Goal: Task Accomplishment & Management: Manage account settings

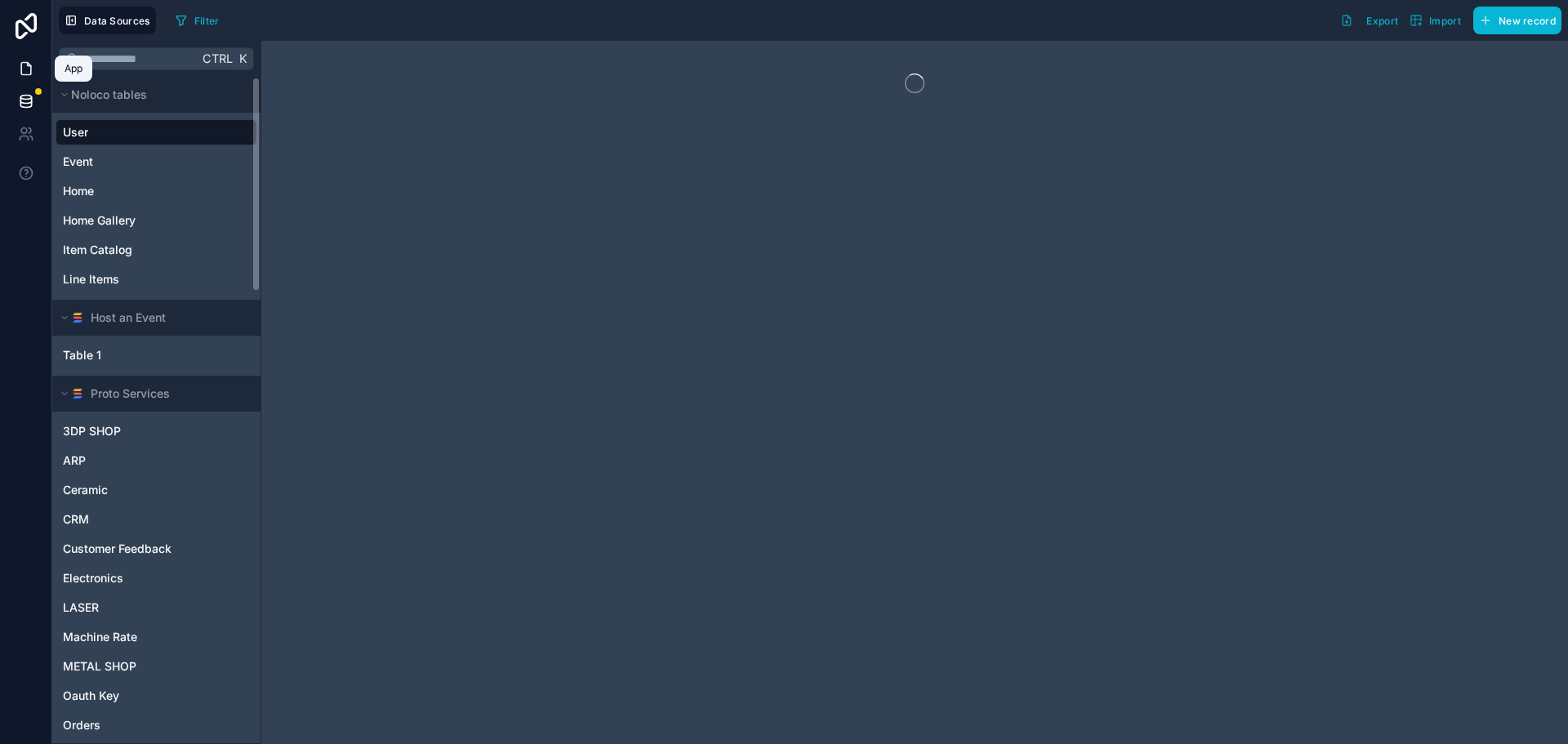
click at [22, 70] on icon at bounding box center [27, 68] width 17 height 17
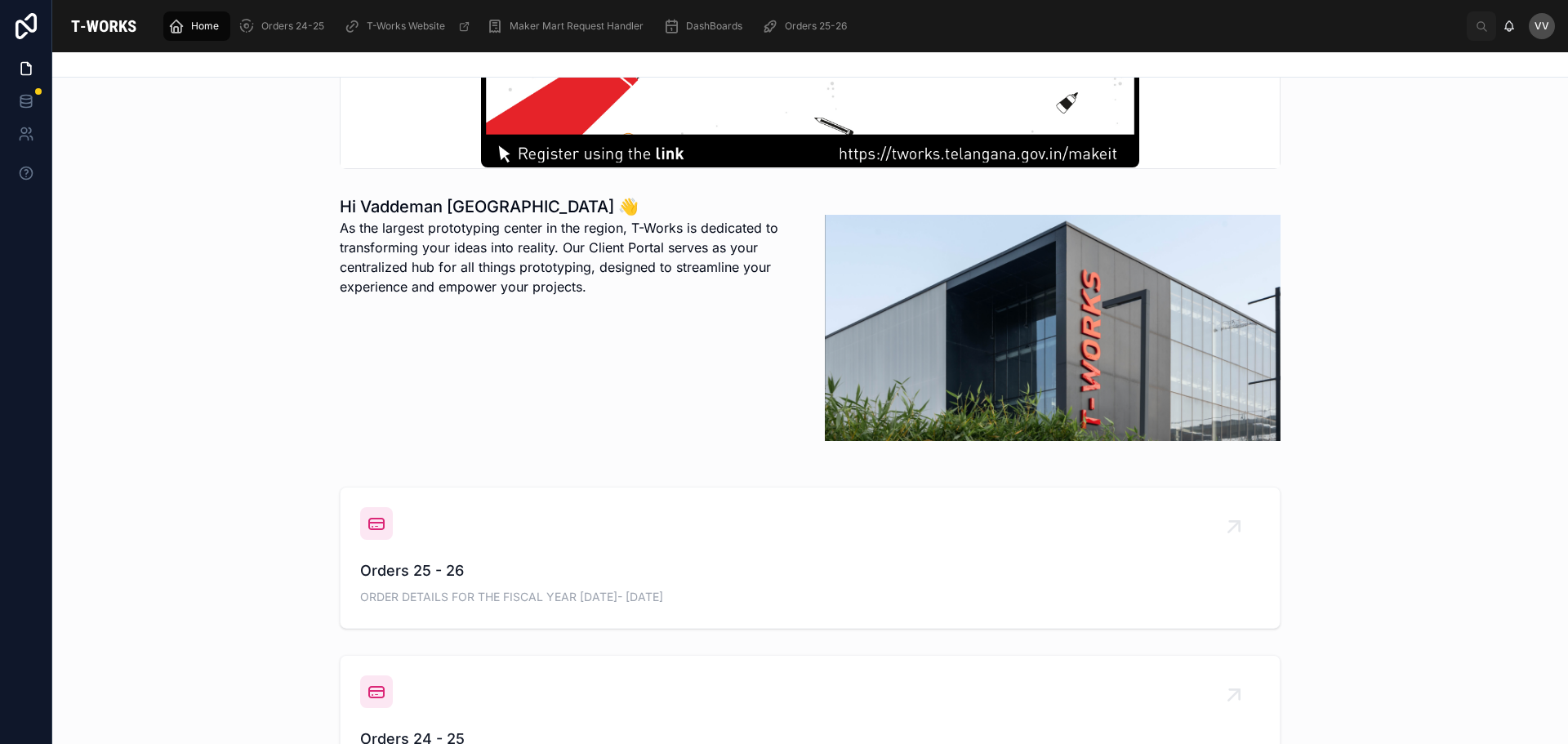
scroll to position [408, 0]
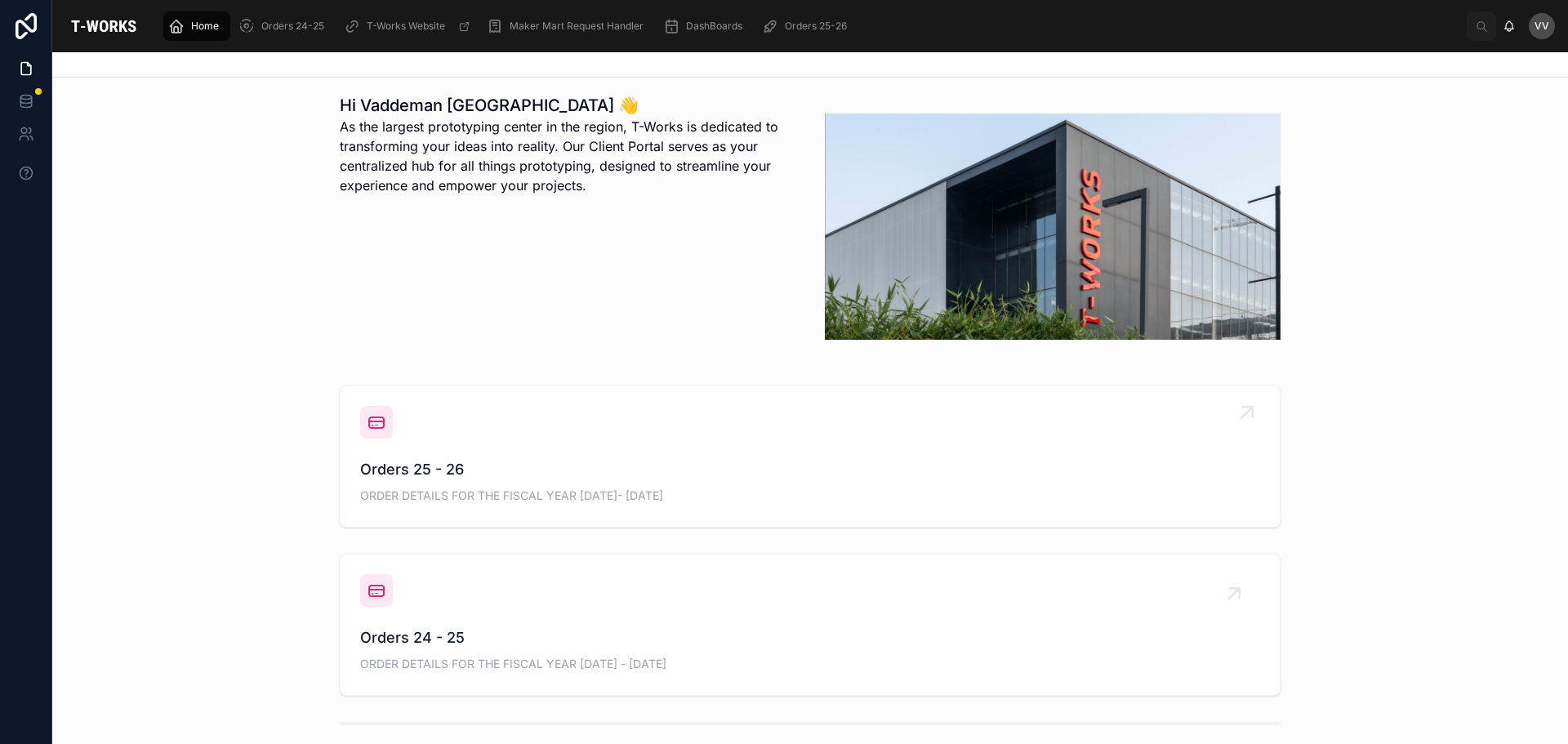
click at [374, 471] on span "Orders 25 - 26" at bounding box center [810, 469] width 900 height 23
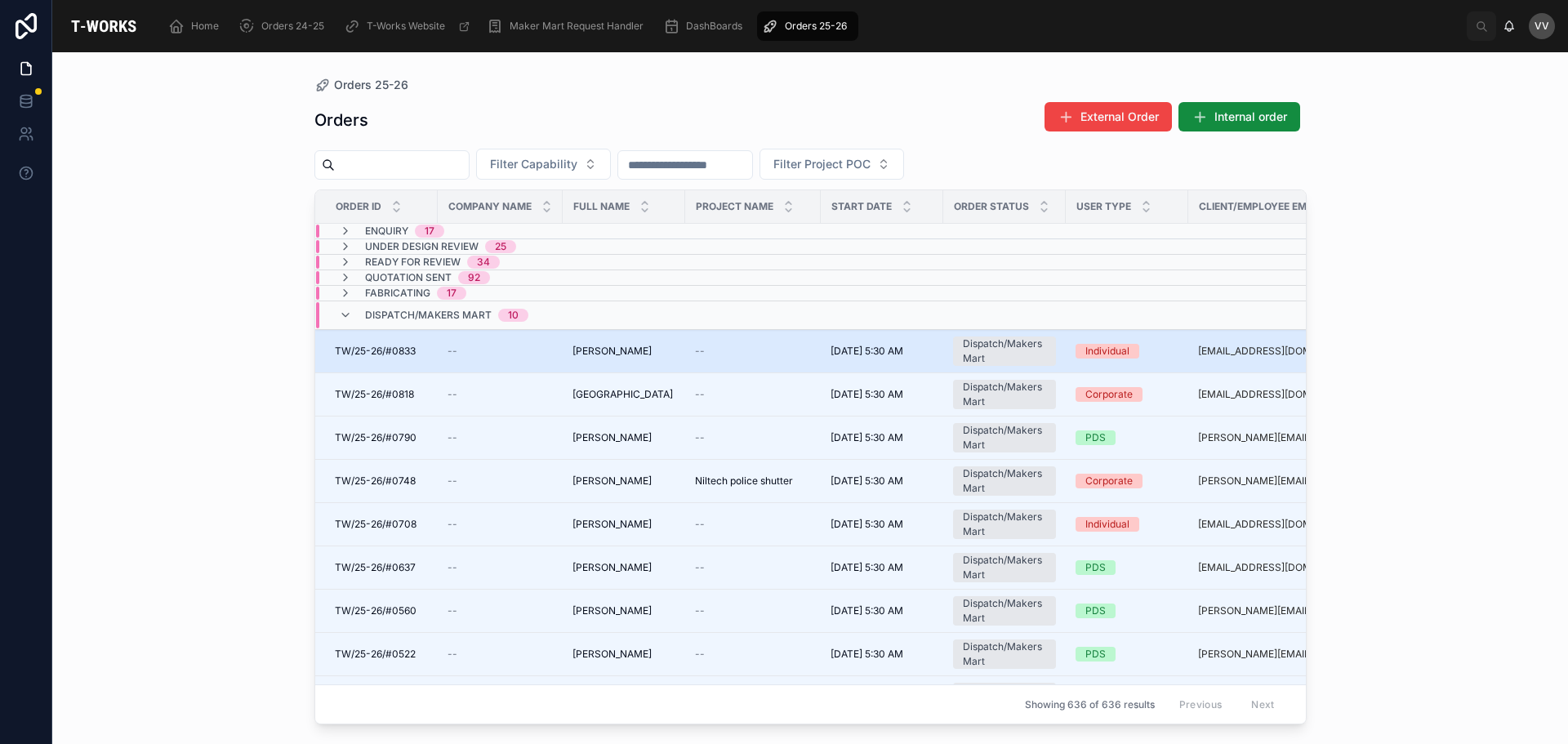
click at [540, 352] on div "--" at bounding box center [500, 352] width 105 height 13
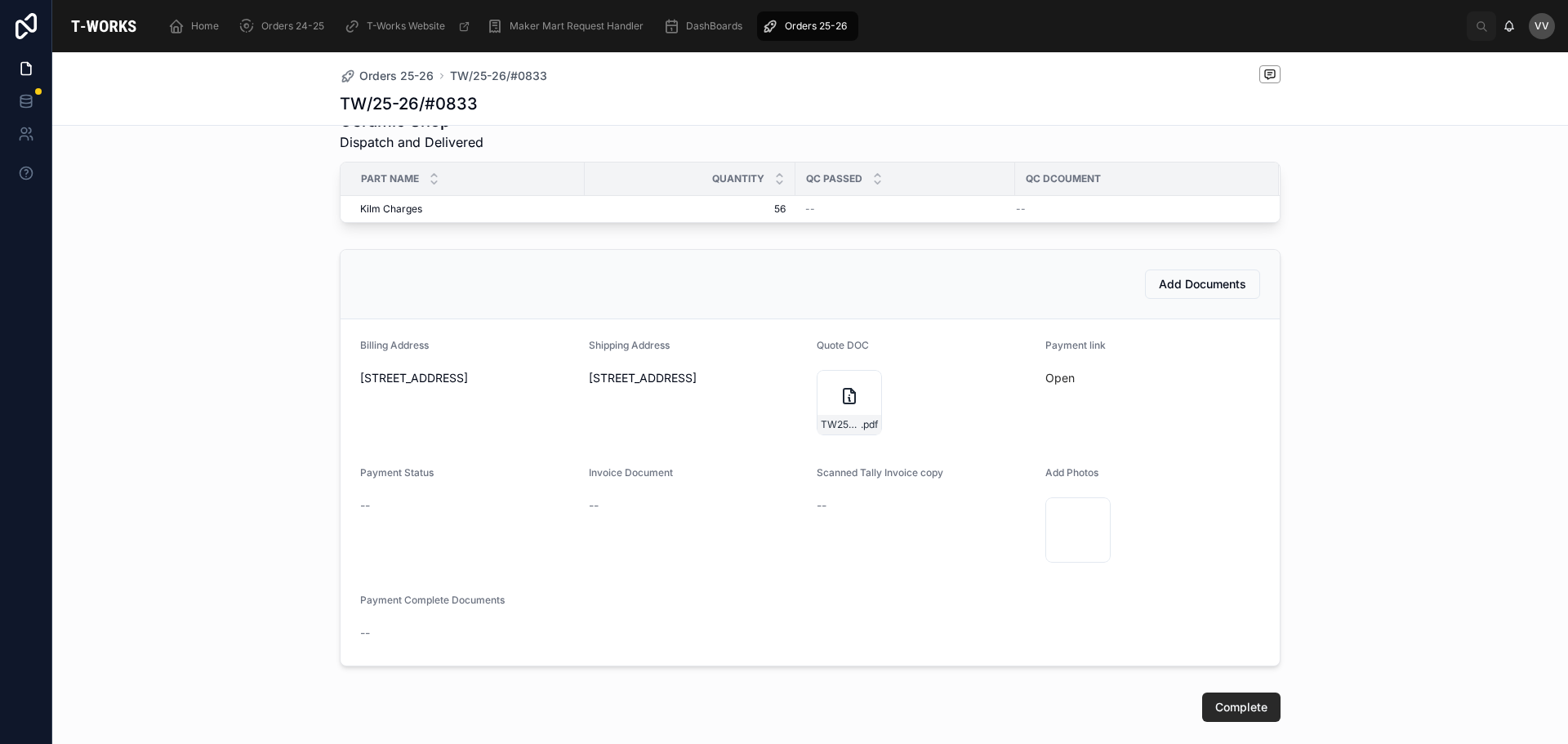
scroll to position [572, 0]
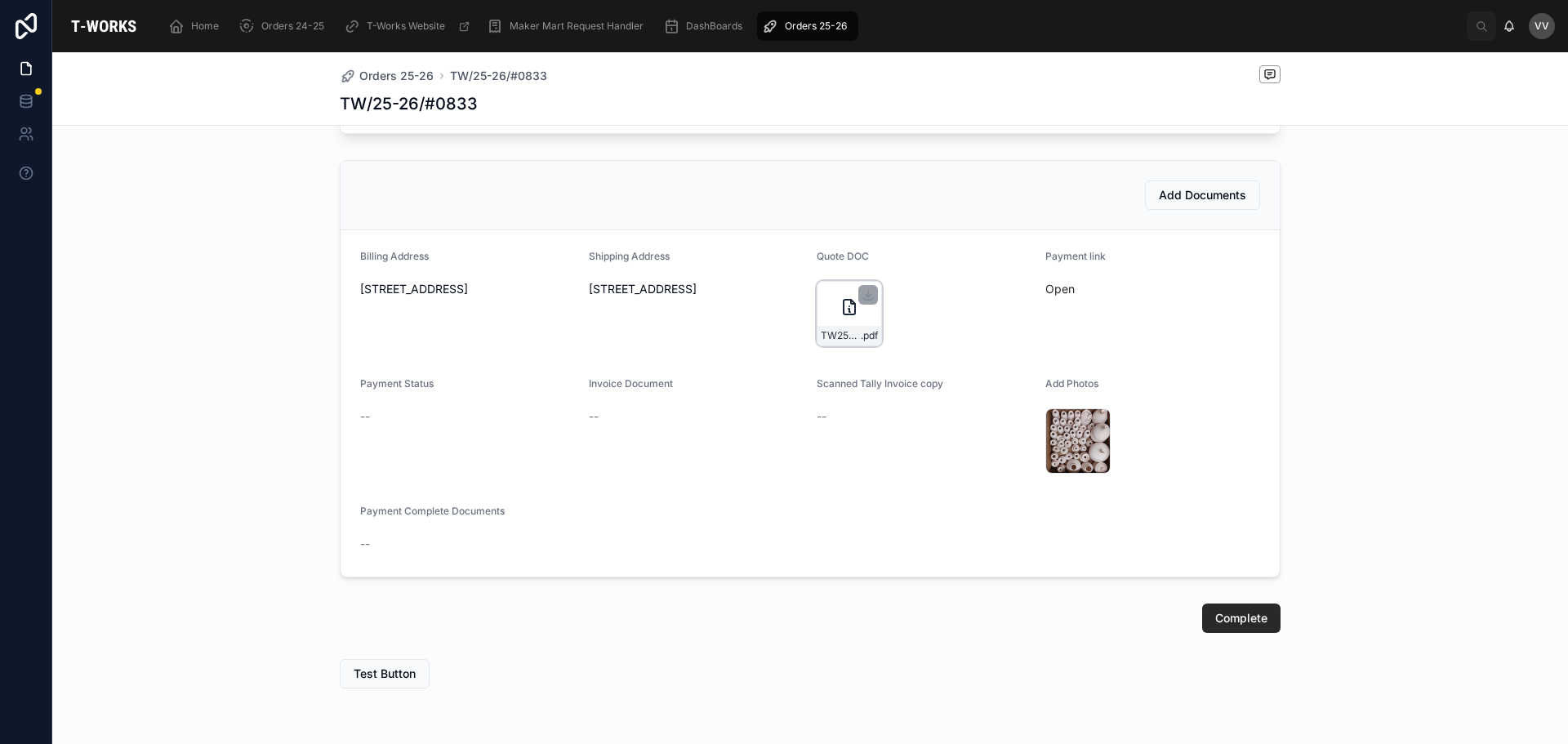
click at [827, 322] on div "TW25-26#0833 .pdf" at bounding box center [849, 314] width 65 height 65
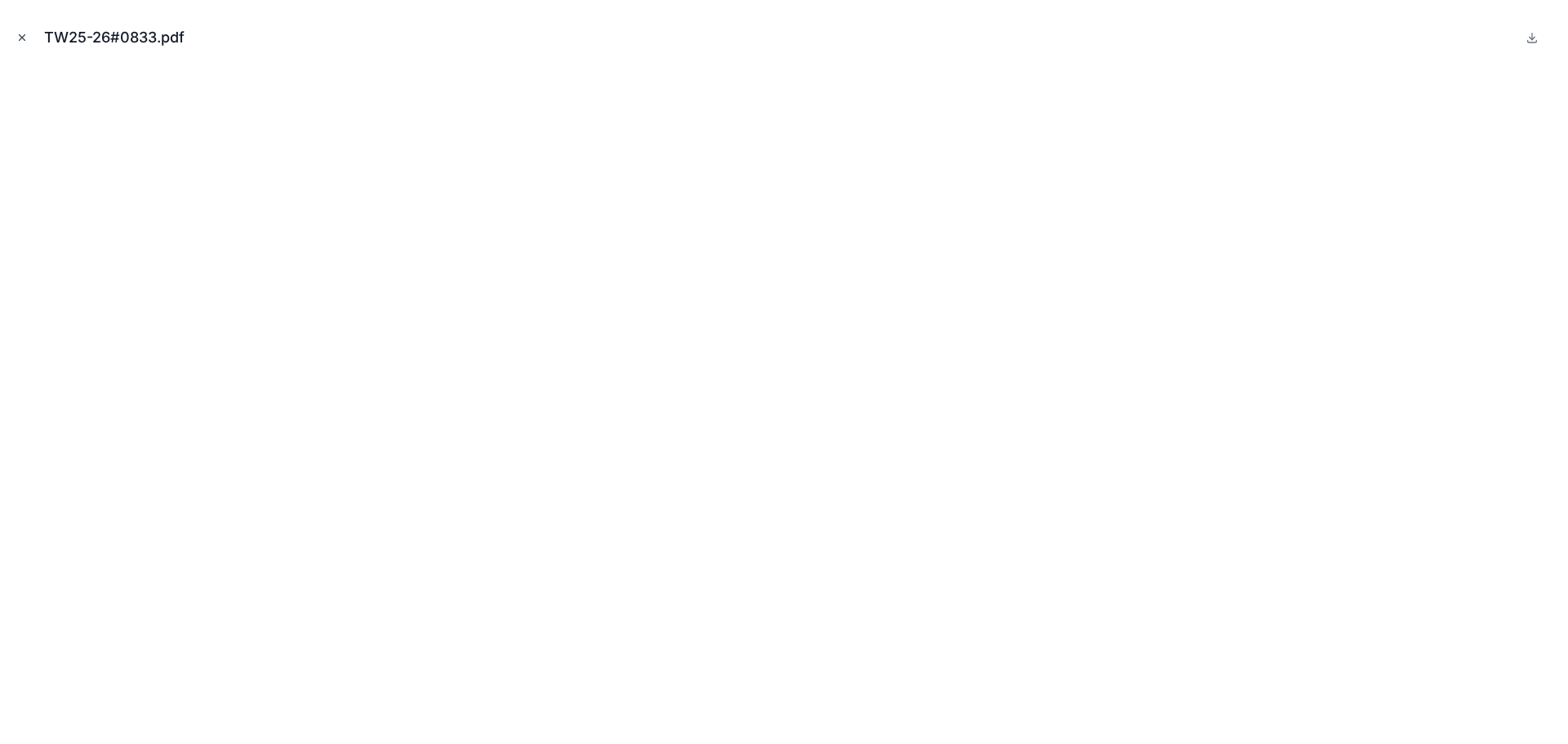
click at [18, 34] on icon "Close modal" at bounding box center [23, 38] width 12 height 12
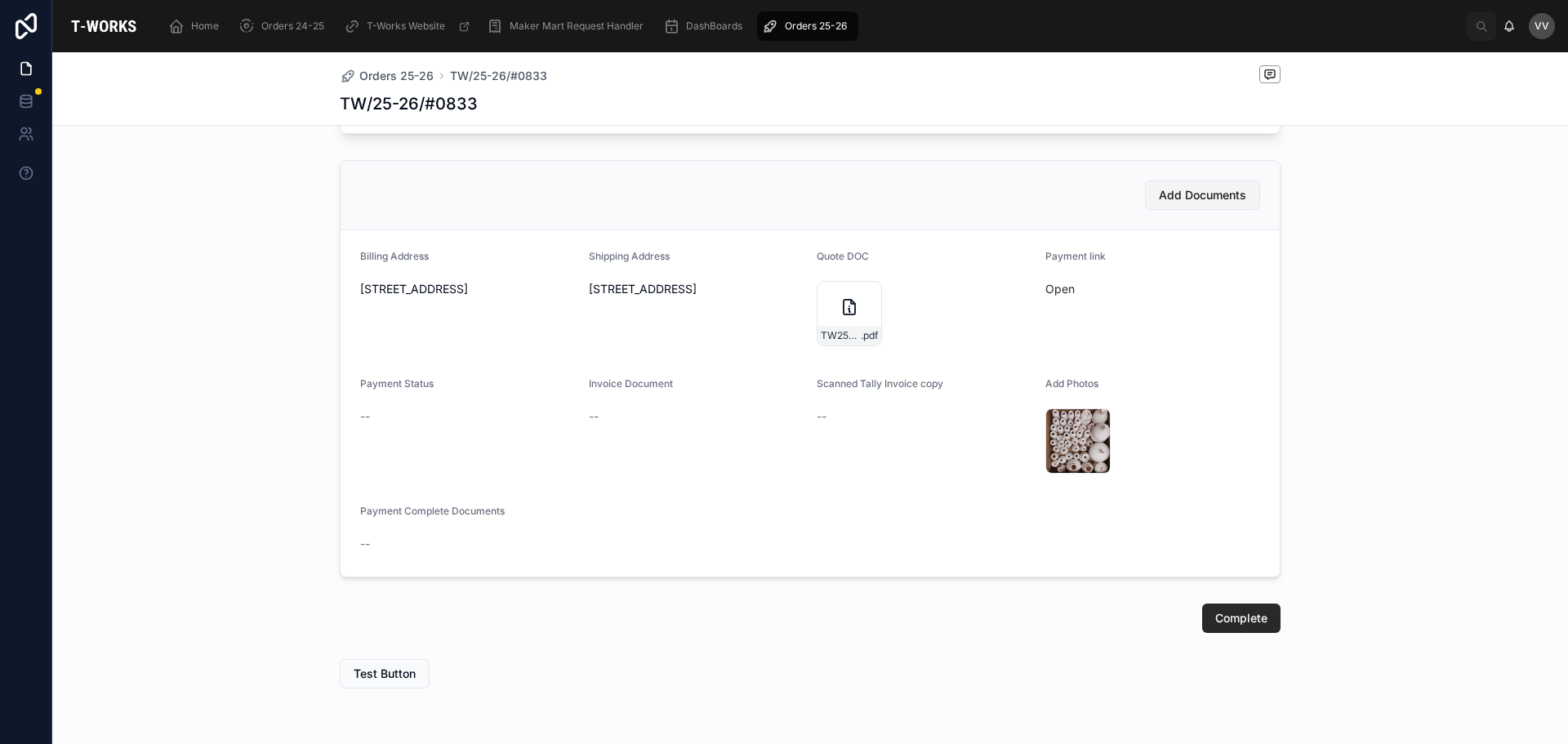
click at [1182, 194] on button "Add Documents" at bounding box center [1203, 195] width 115 height 29
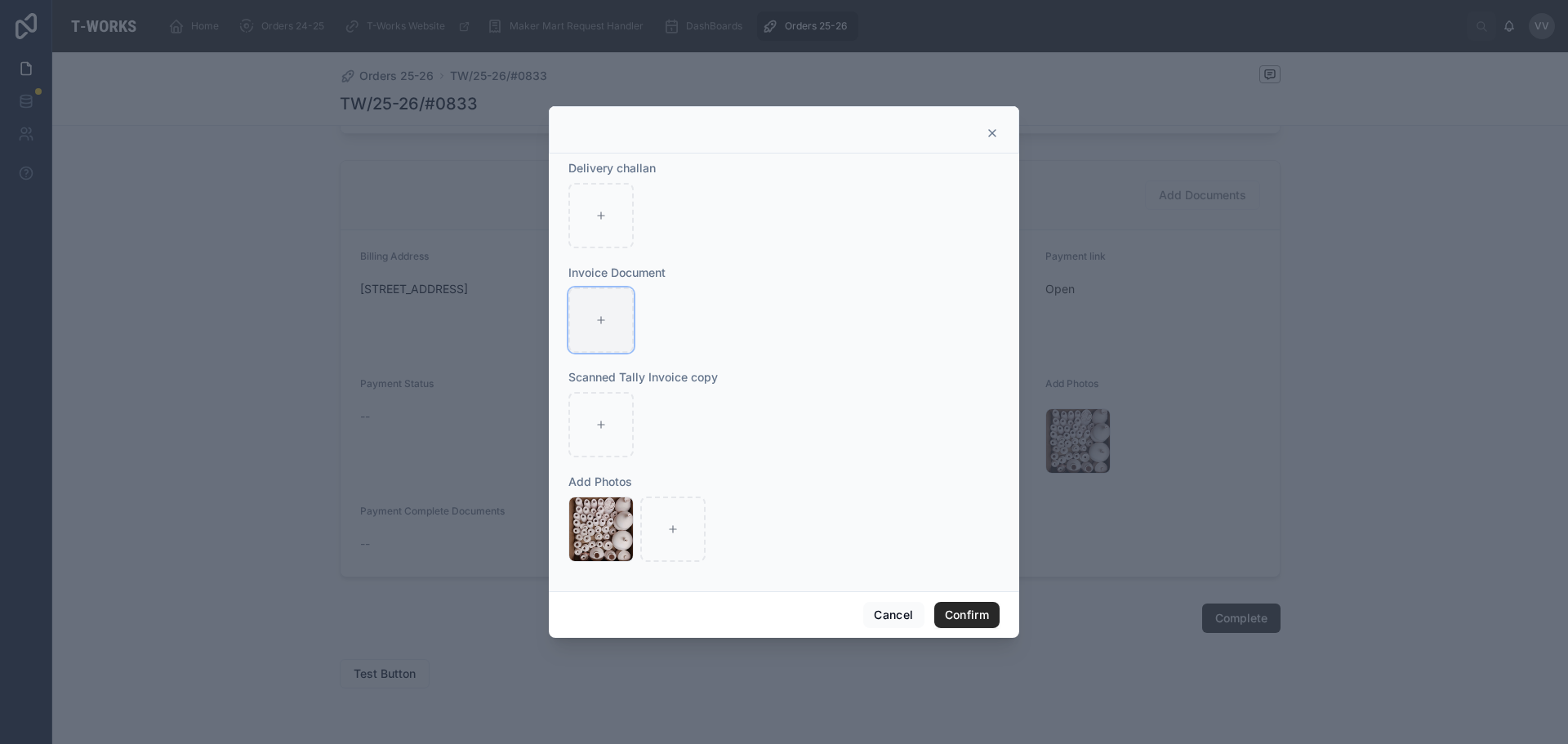
click at [594, 309] on div at bounding box center [601, 320] width 65 height 65
type input "**********"
click at [964, 614] on button "Confirm" at bounding box center [967, 615] width 65 height 26
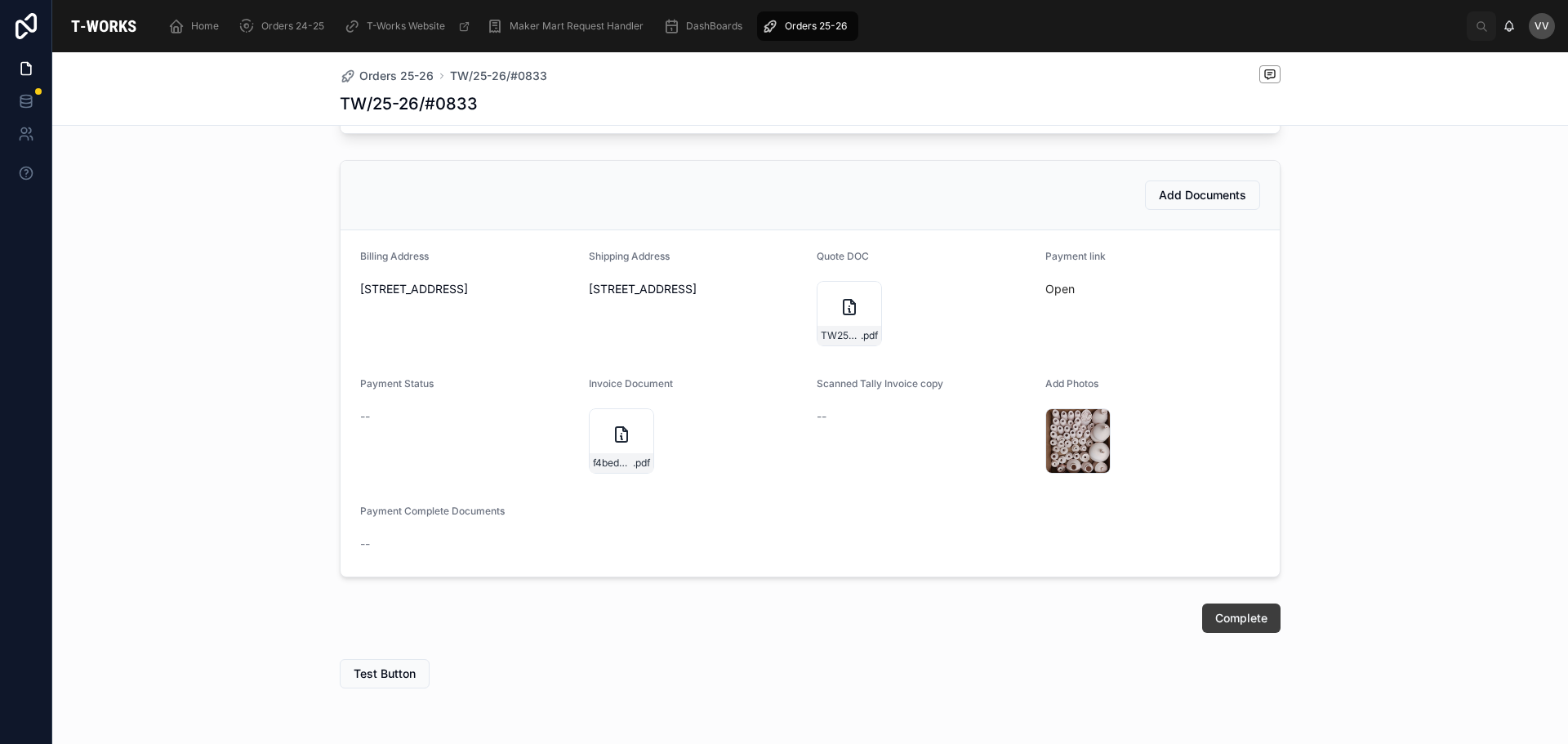
click at [1246, 623] on span "Complete" at bounding box center [1242, 619] width 53 height 17
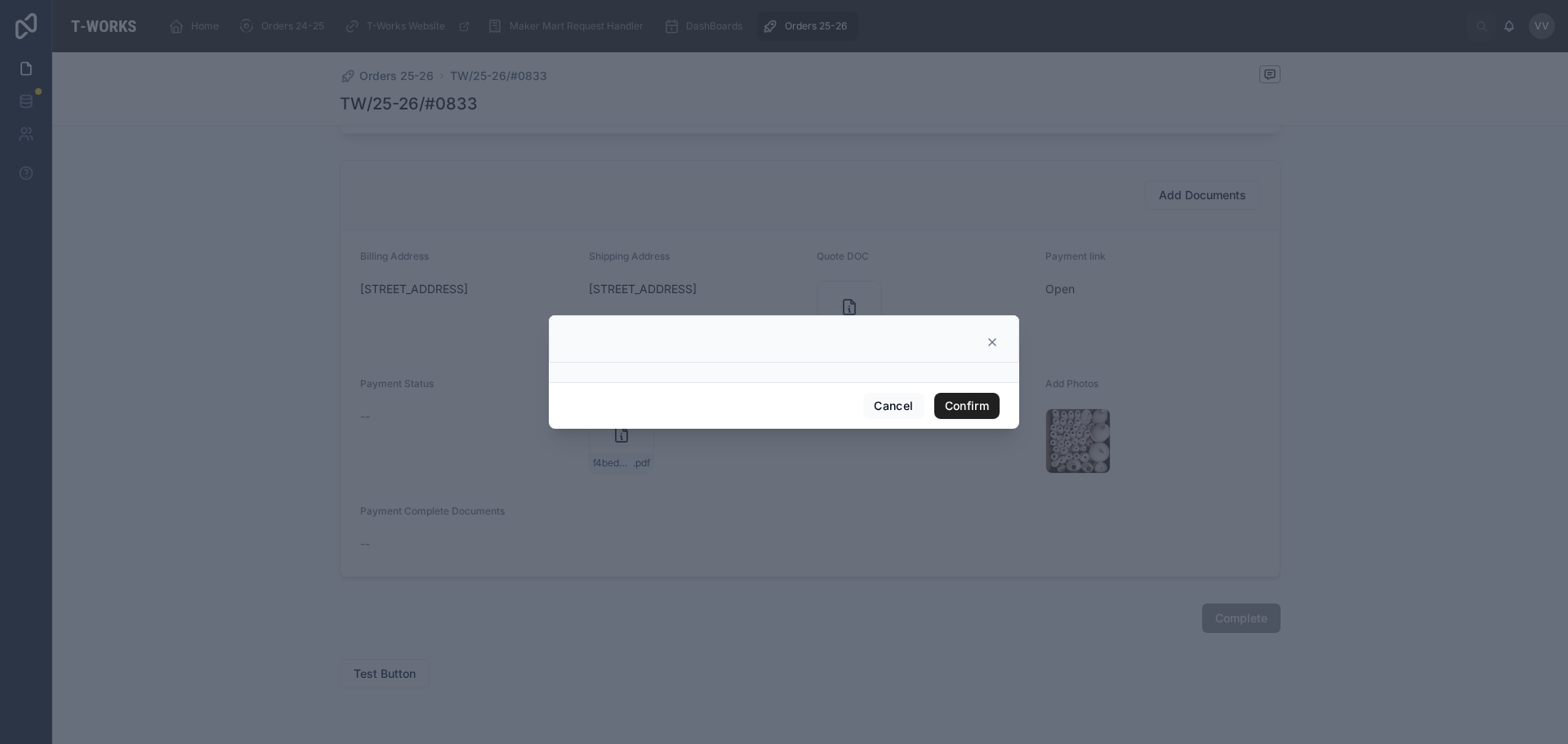
click at [974, 410] on button "Confirm" at bounding box center [967, 406] width 65 height 26
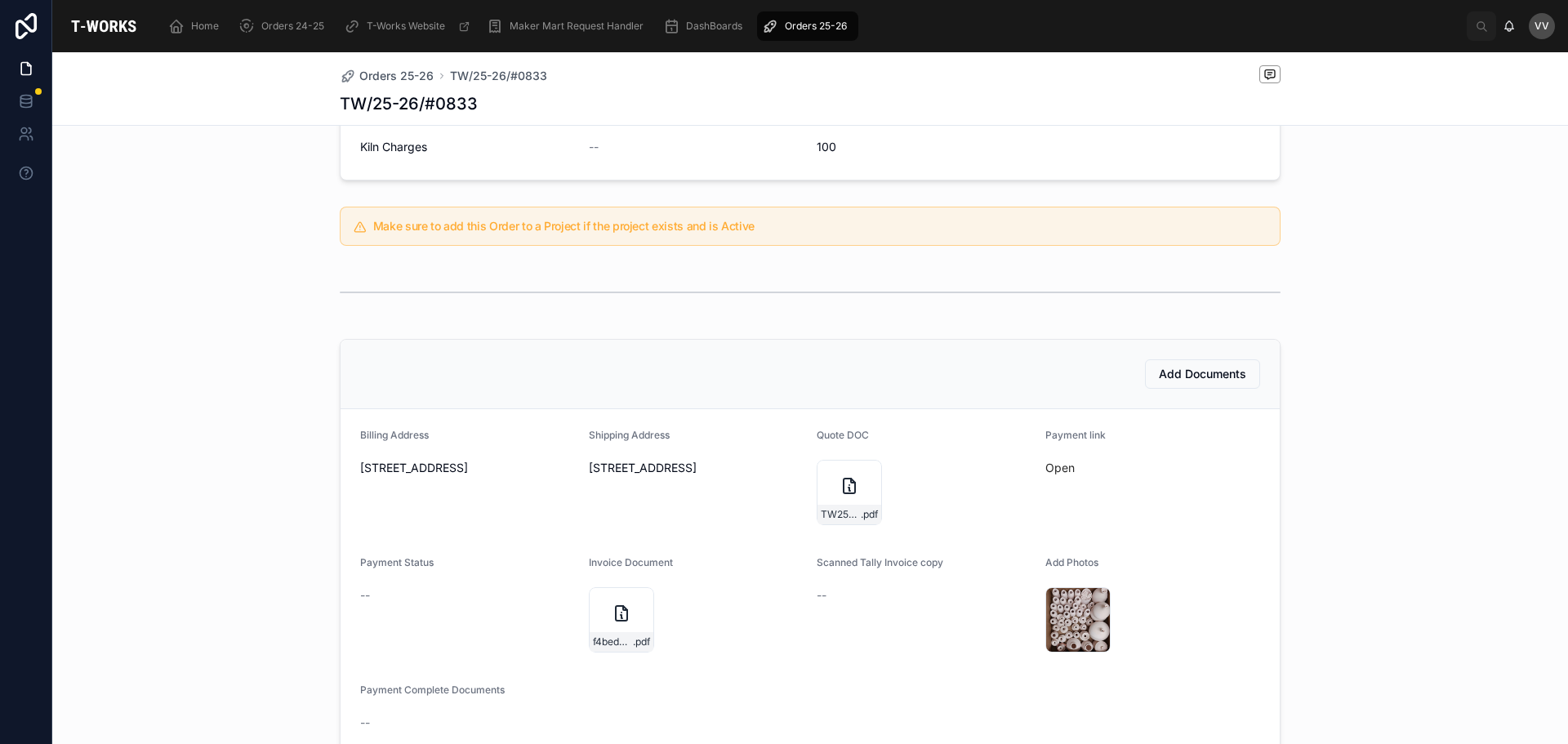
scroll to position [433, 0]
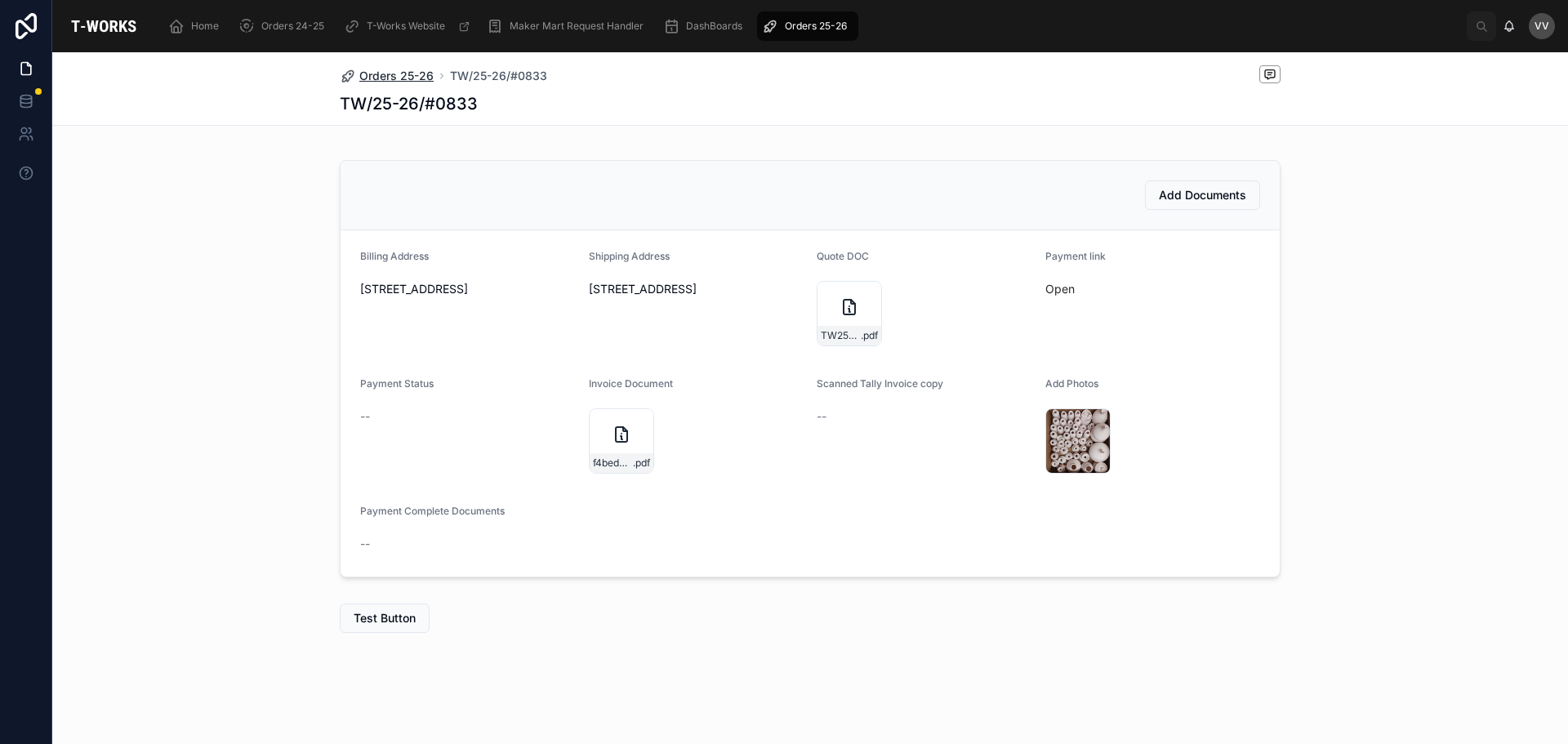
click at [395, 69] on span "Orders 25-26" at bounding box center [396, 76] width 74 height 17
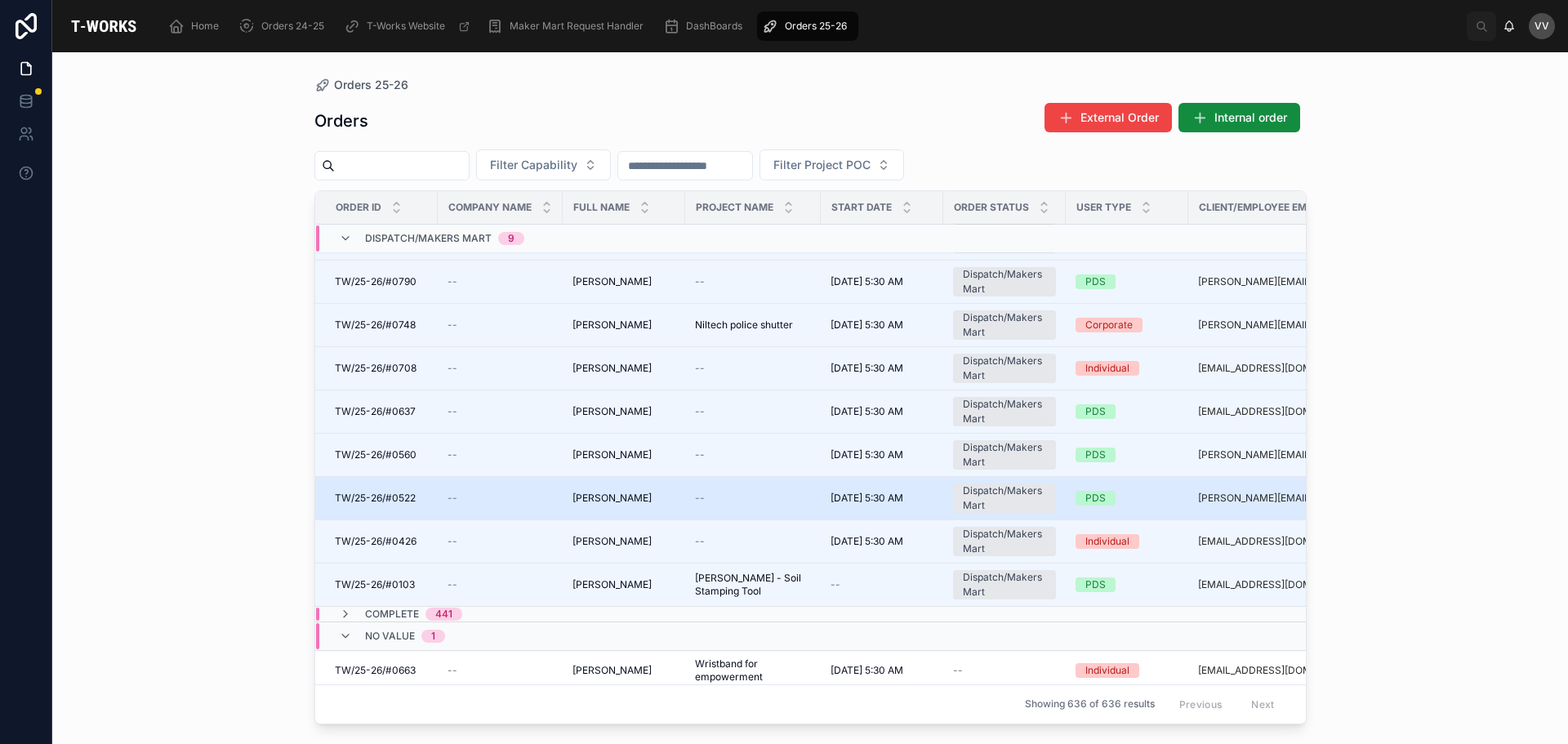
scroll to position [132, 0]
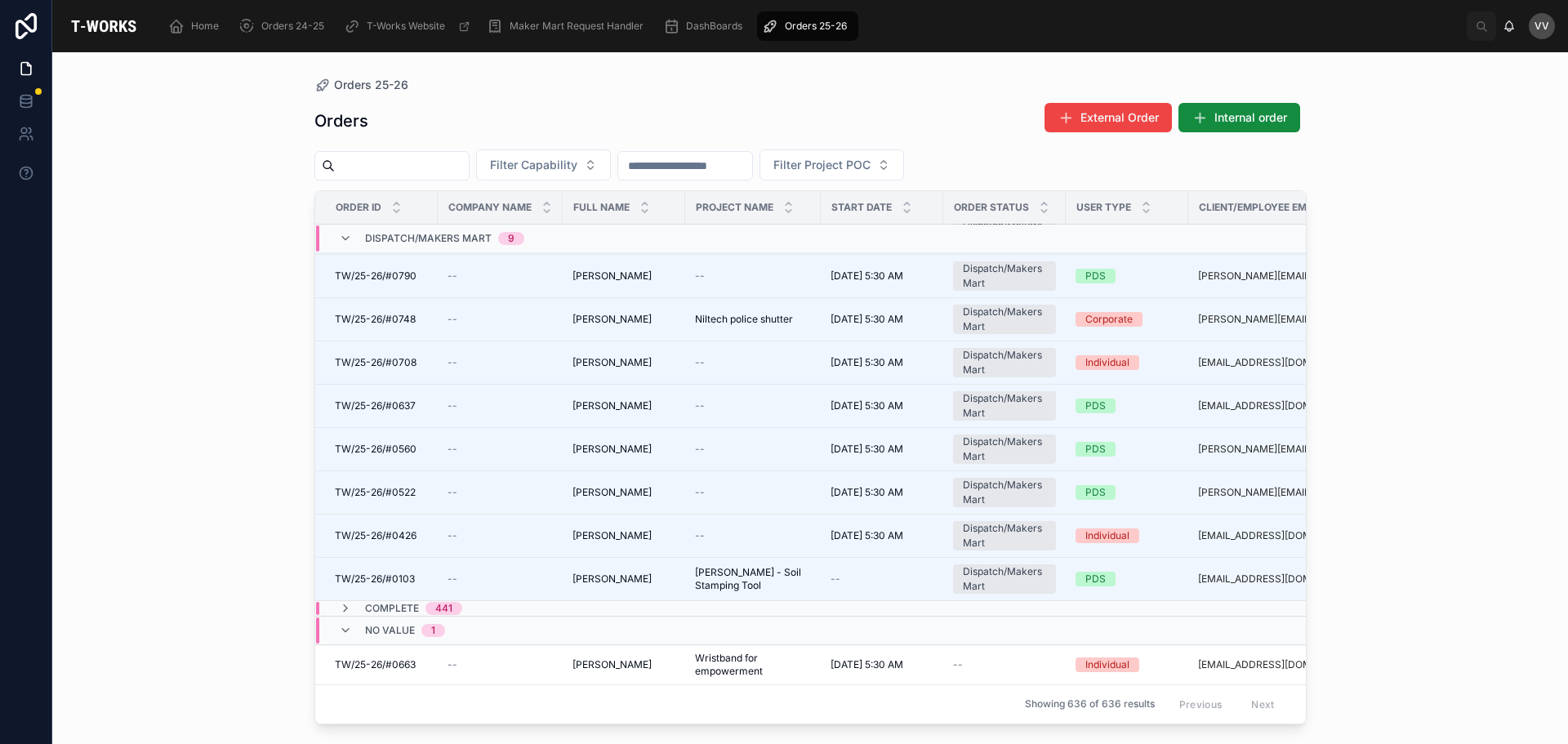
click at [170, 443] on div "Orders 25-26 Orders External Order Internal order Filter Capability Filter Proj…" at bounding box center [811, 398] width 1516 height 692
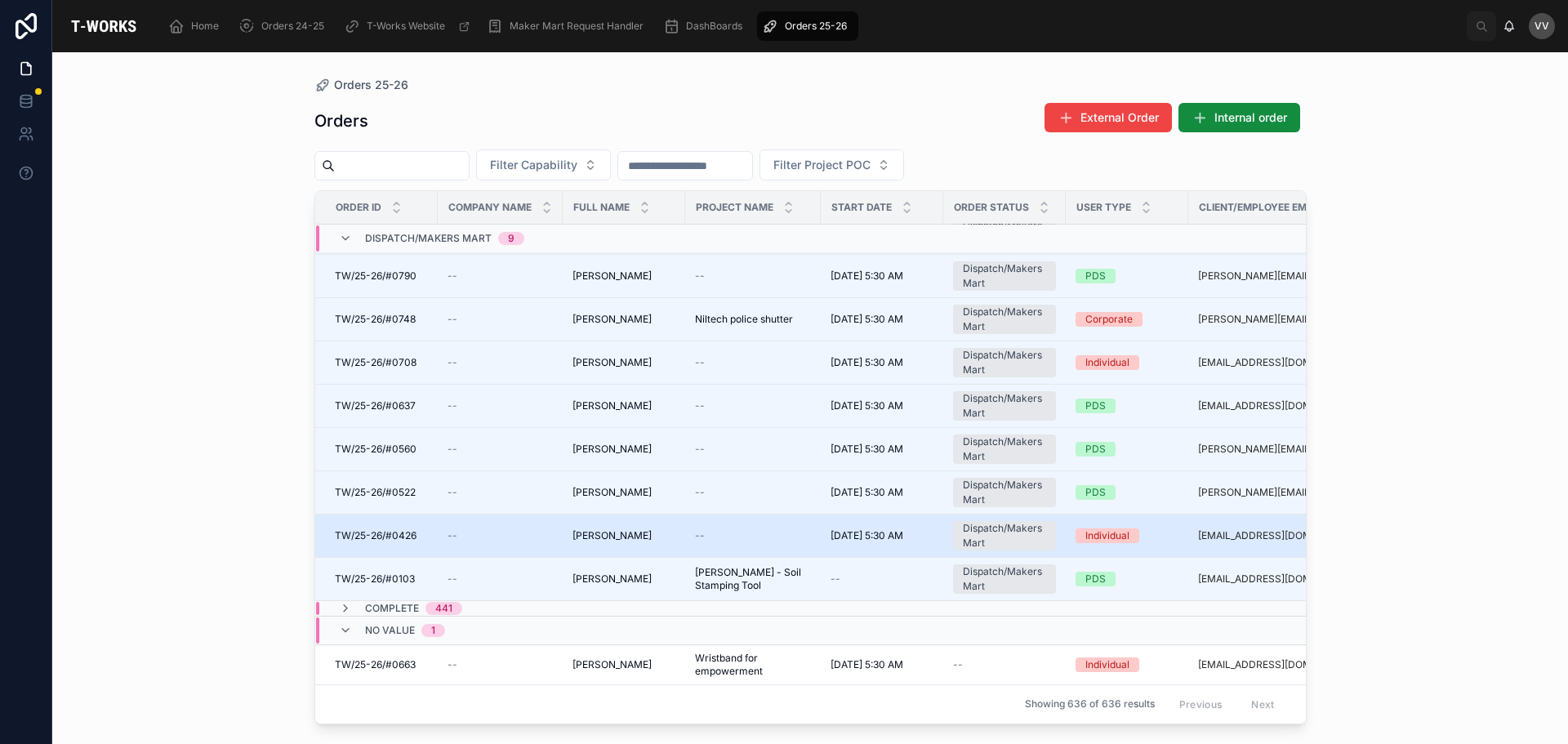
click at [402, 529] on span "TW/25-26/#0426" at bounding box center [376, 536] width 82 height 13
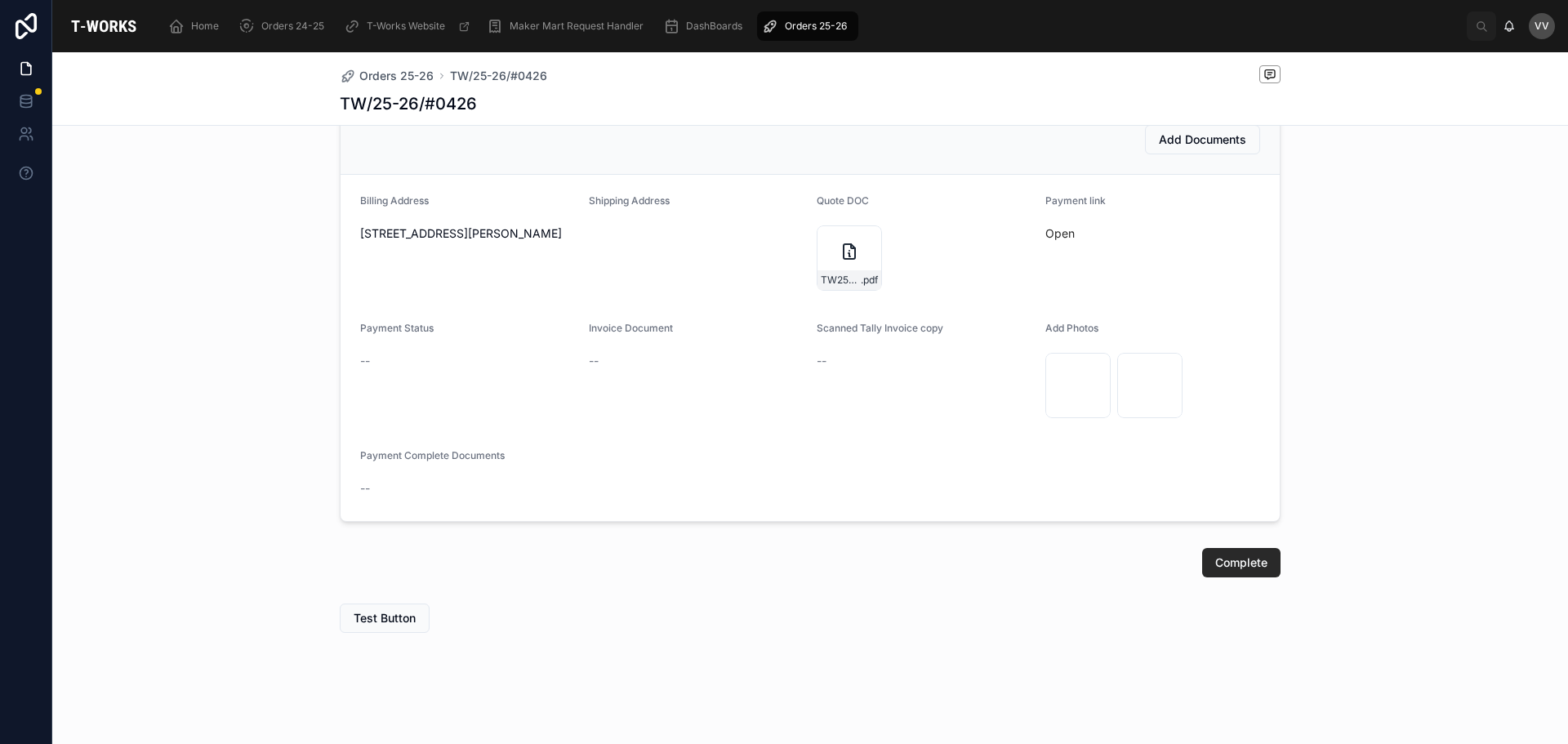
scroll to position [656, 0]
click at [818, 247] on div "TW25-26#0426 .pdf" at bounding box center [849, 258] width 65 height 65
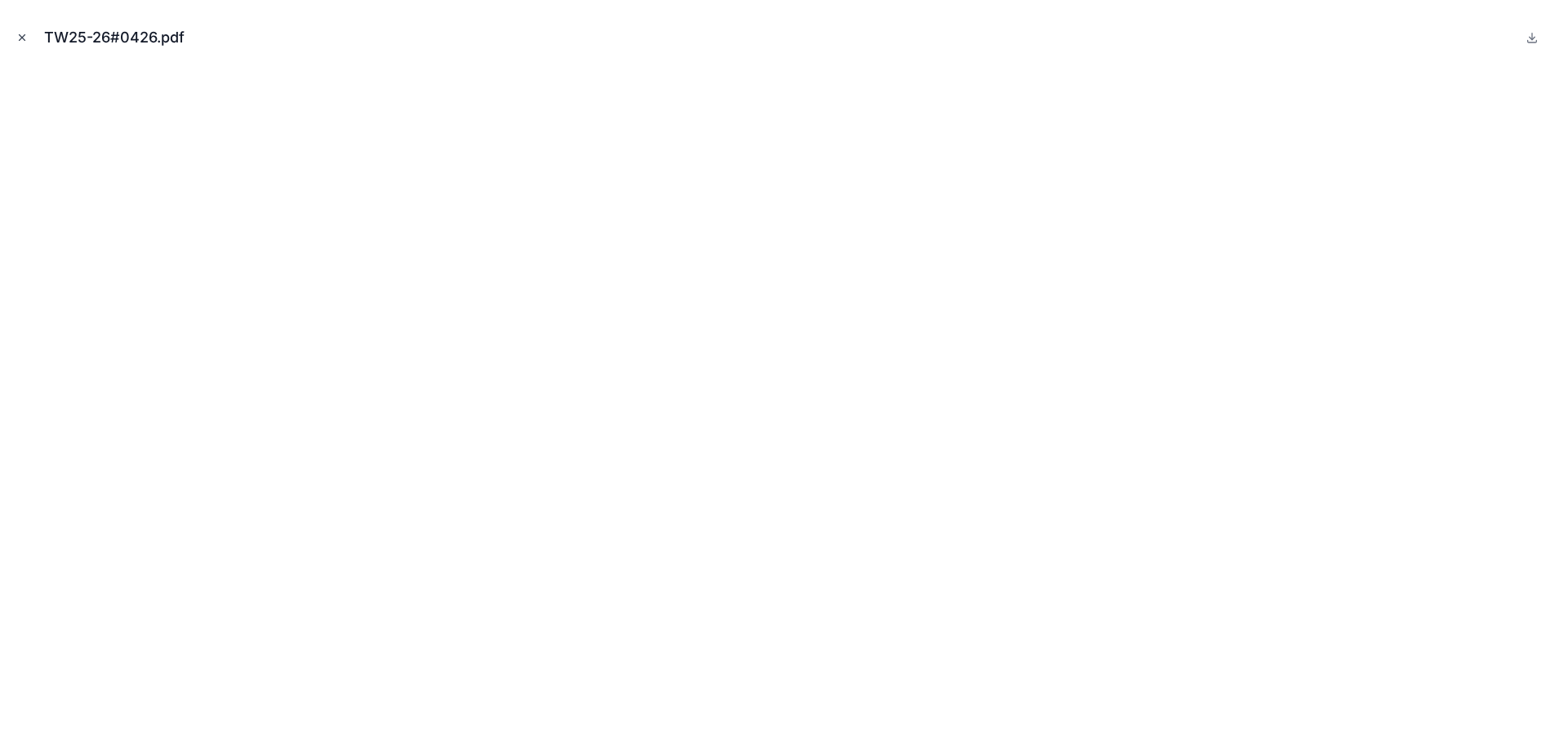
click at [20, 38] on icon "Close modal" at bounding box center [23, 38] width 12 height 12
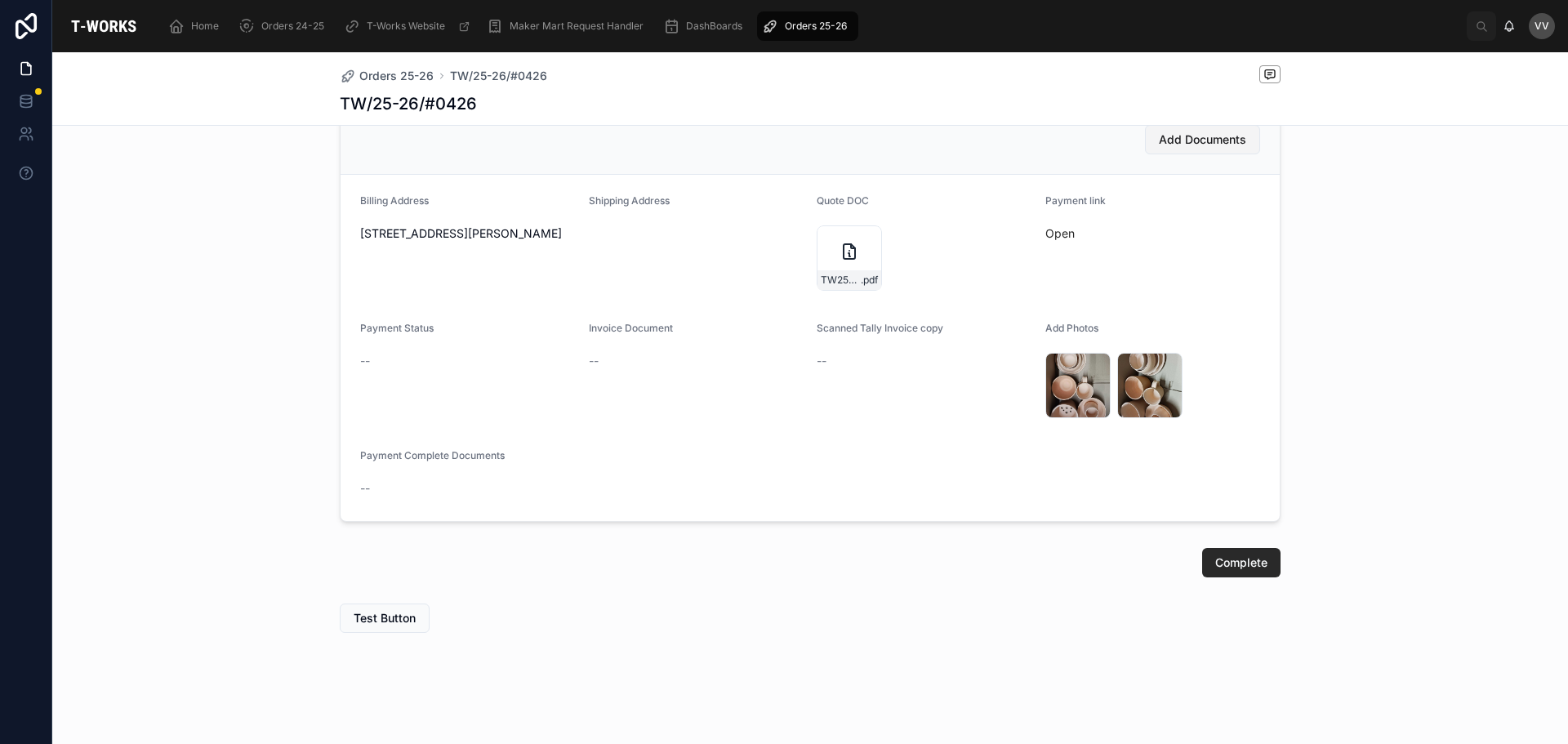
click at [1214, 130] on button "Add Documents" at bounding box center [1203, 139] width 115 height 29
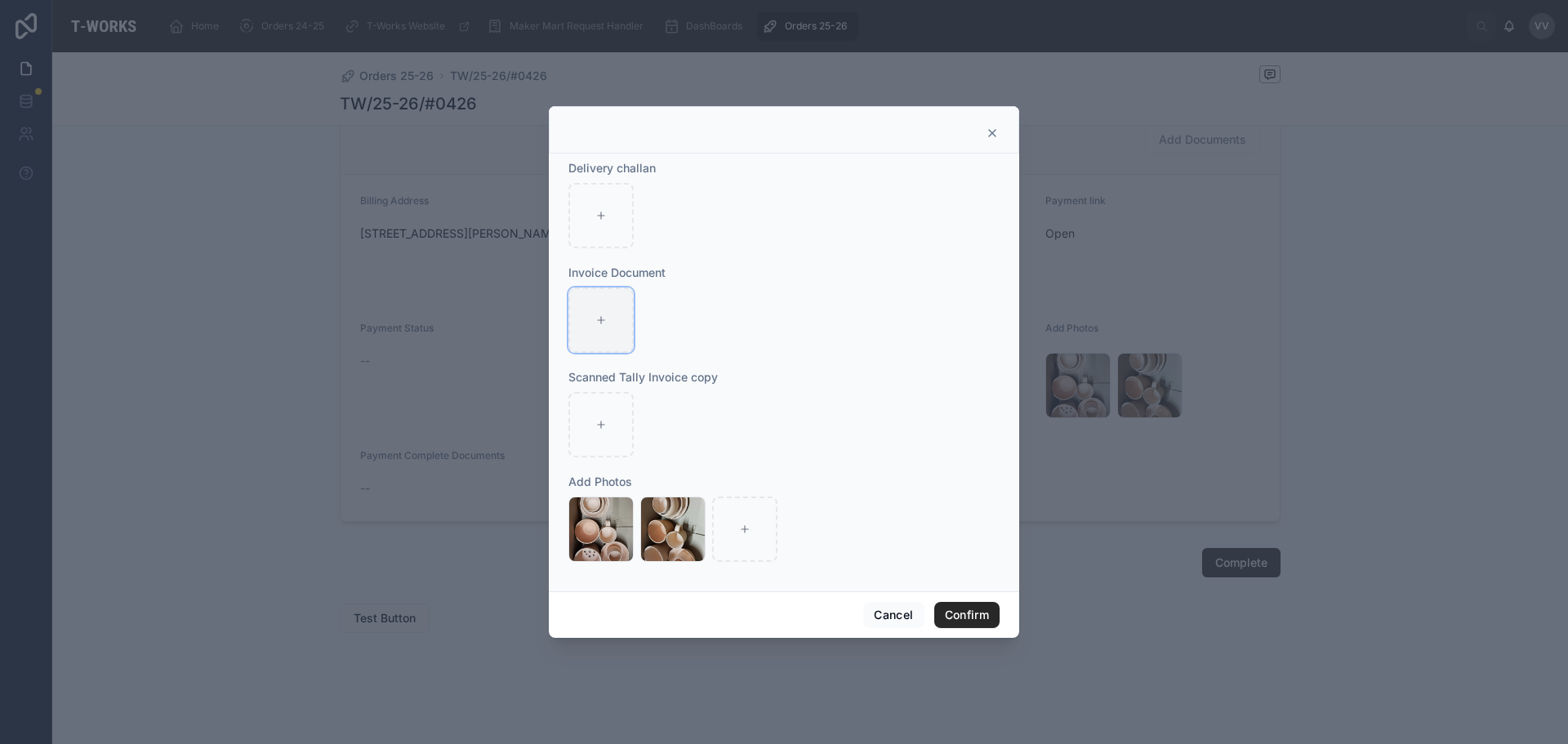
click at [599, 303] on div at bounding box center [601, 320] width 65 height 65
type input "**********"
click at [971, 612] on button "Confirm" at bounding box center [967, 615] width 65 height 26
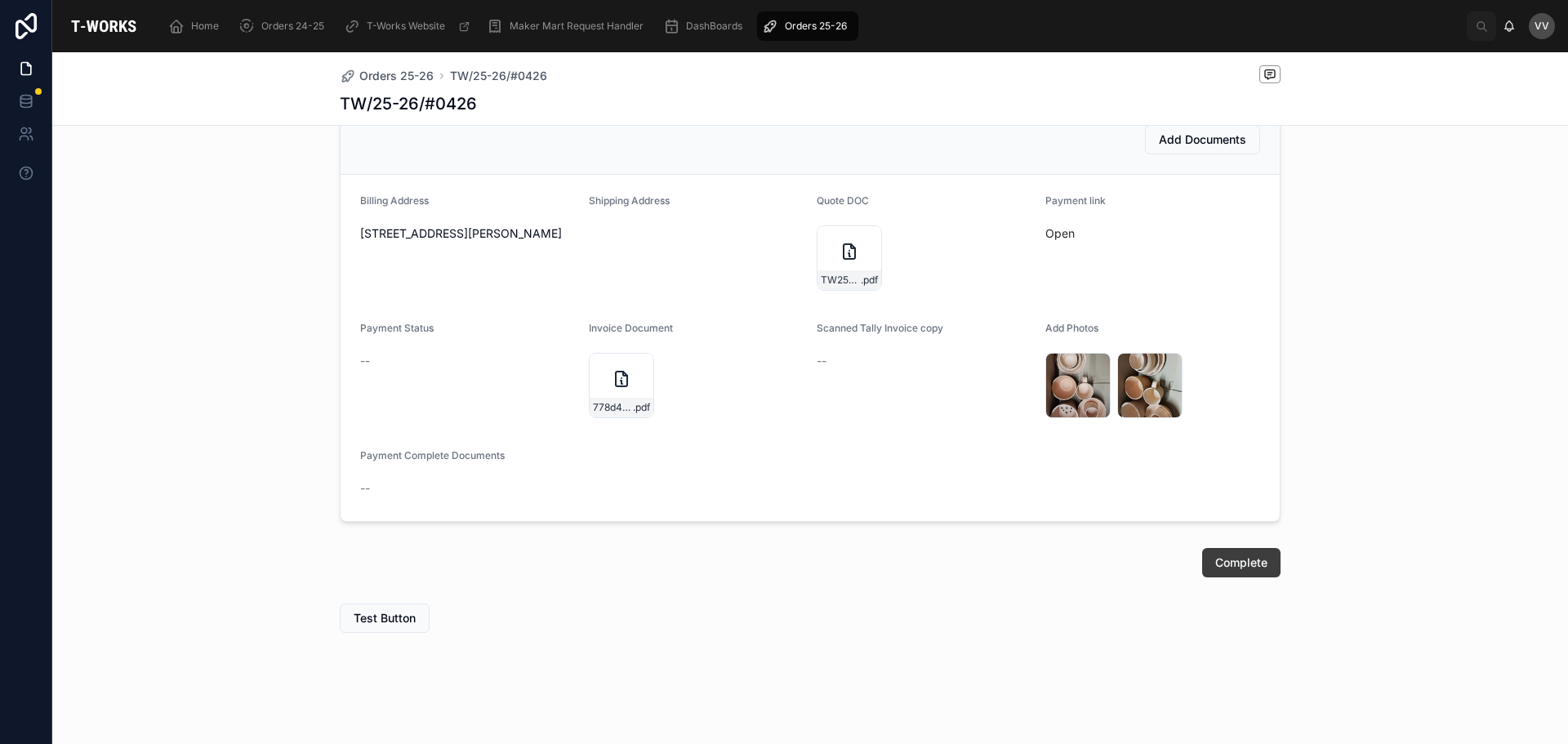
click at [1230, 558] on span "Complete" at bounding box center [1242, 563] width 53 height 17
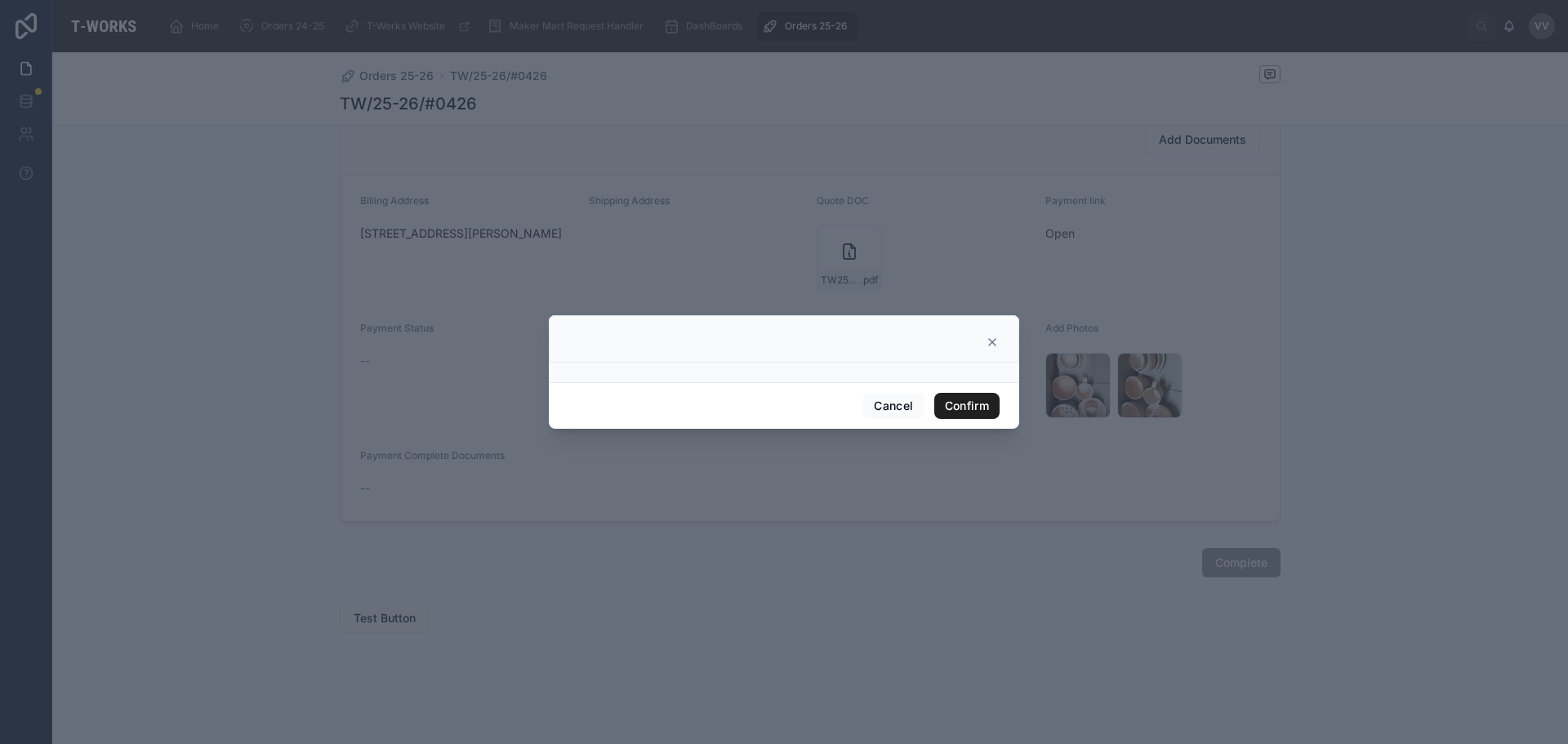
click at [971, 400] on button "Confirm" at bounding box center [967, 406] width 65 height 26
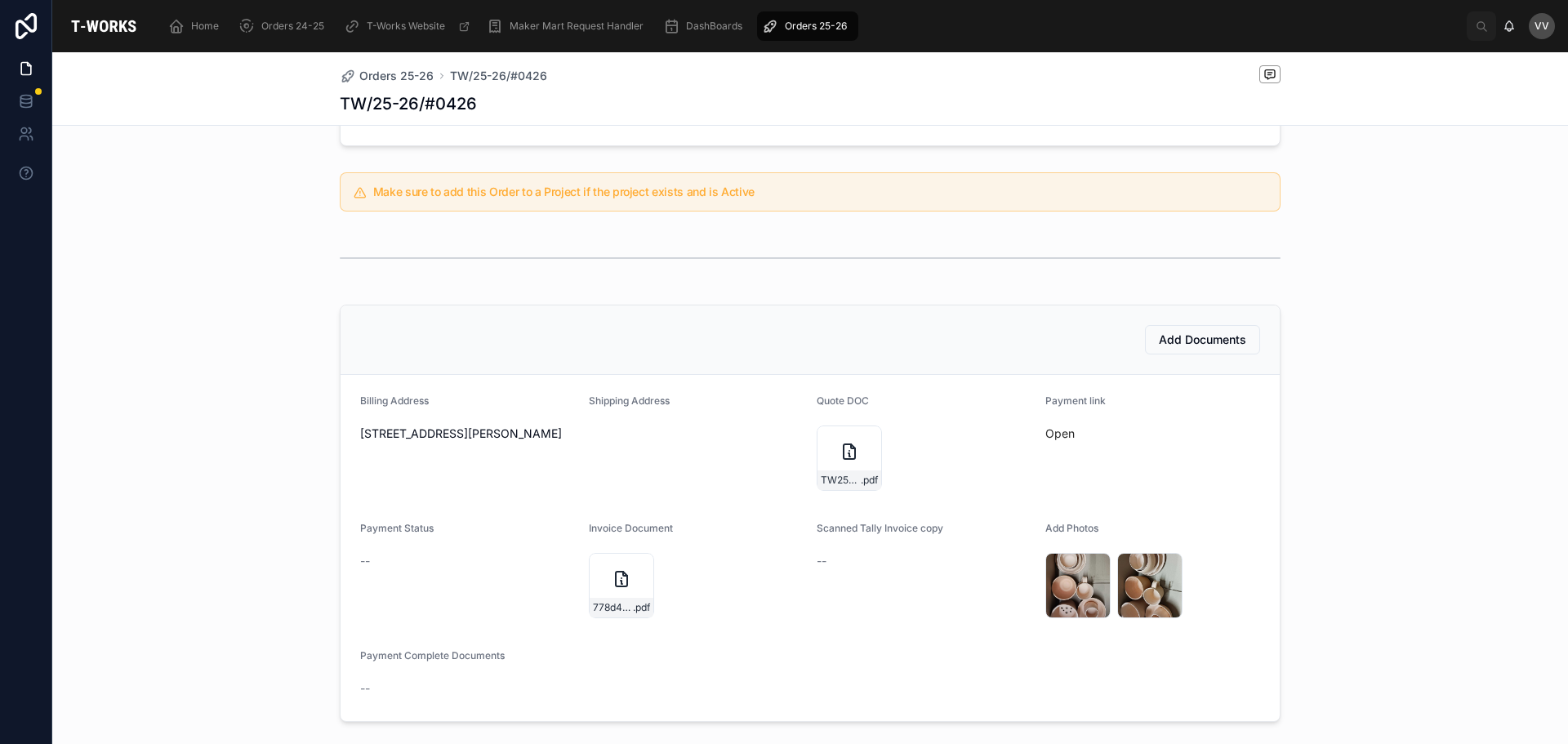
scroll to position [40, 0]
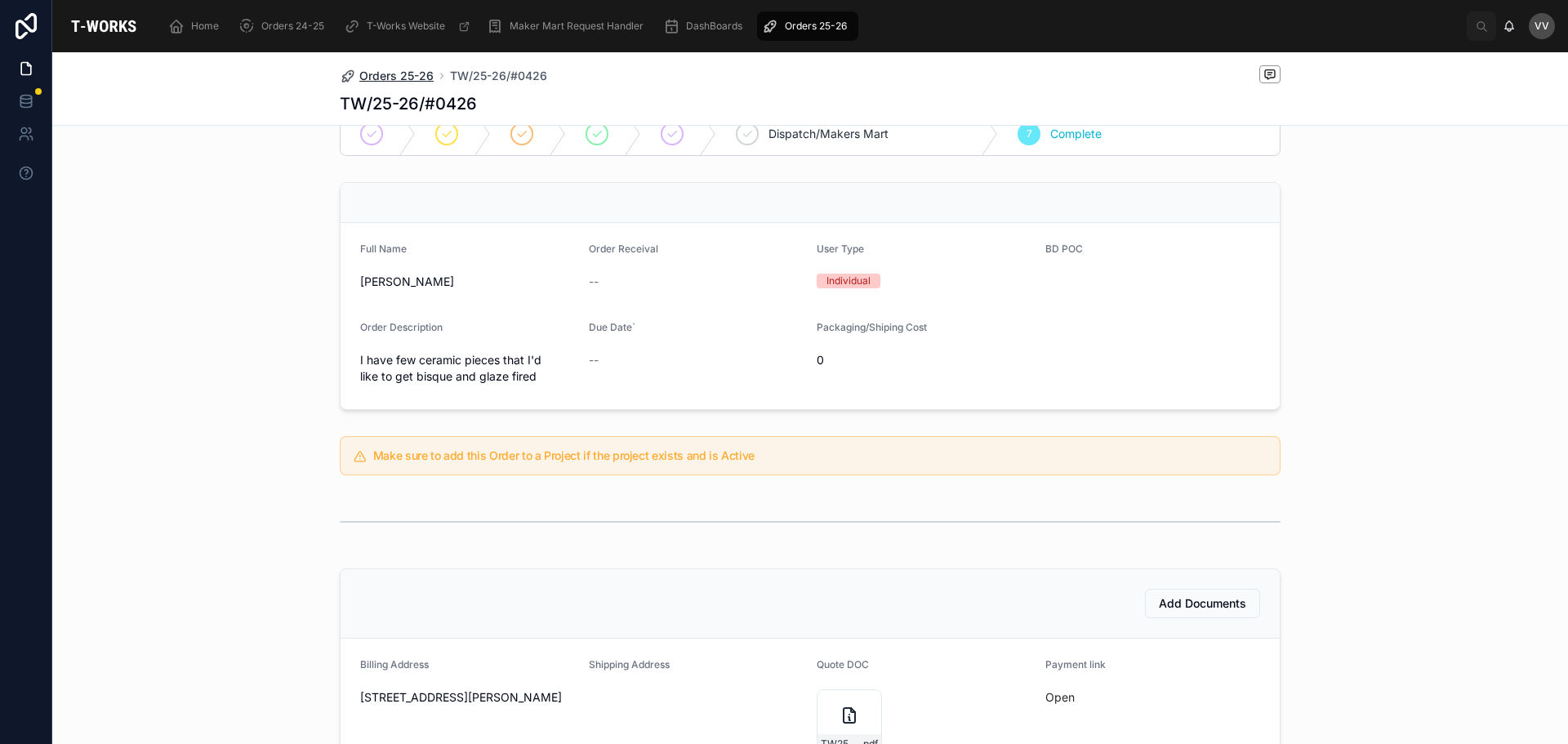
click at [394, 77] on span "Orders 25-26" at bounding box center [396, 76] width 74 height 17
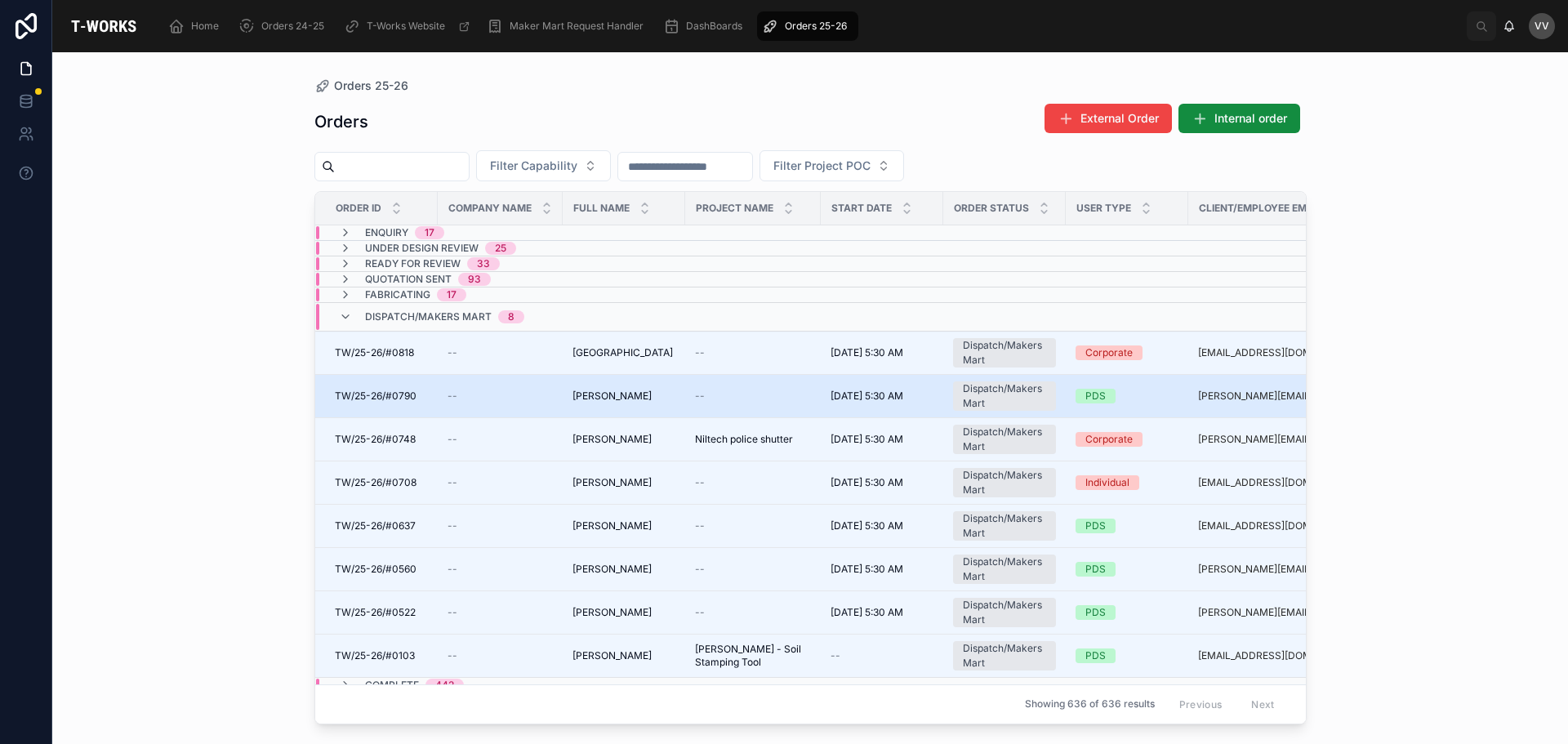
click at [395, 397] on span "TW/25-26/#0790" at bounding box center [376, 397] width 82 height 13
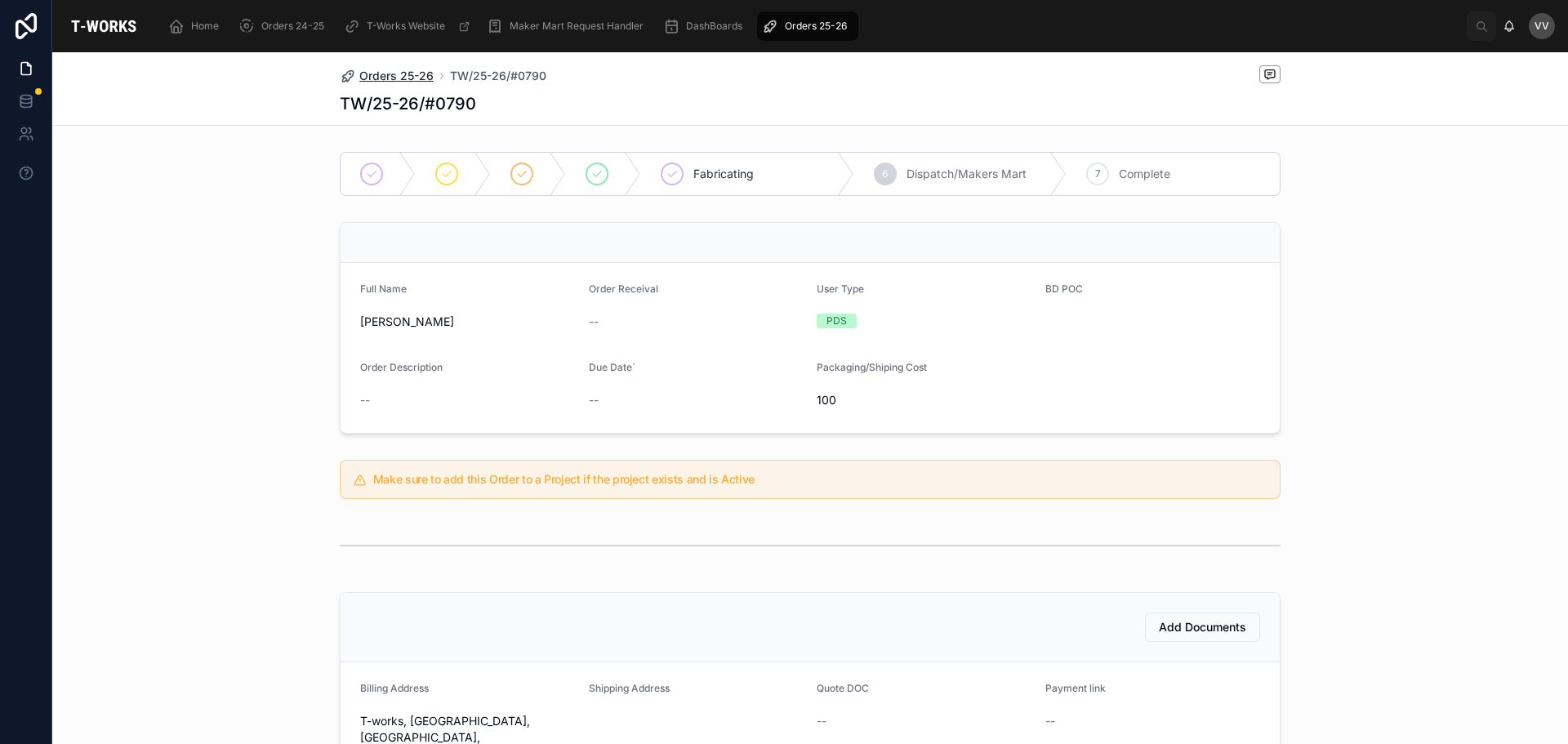
click at [407, 68] on span "Orders 25-26" at bounding box center [396, 76] width 74 height 17
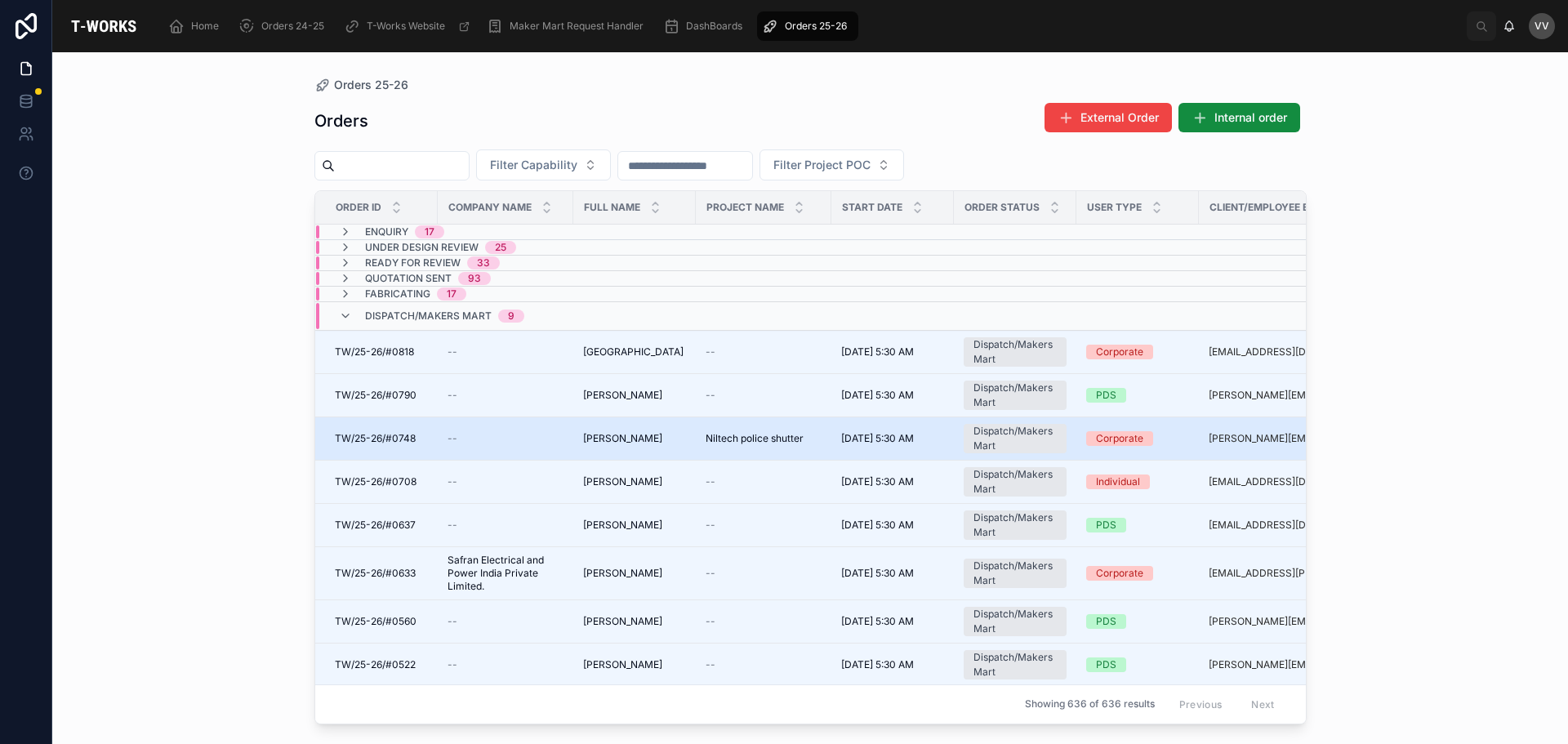
click at [526, 439] on div "--" at bounding box center [505, 439] width 116 height 13
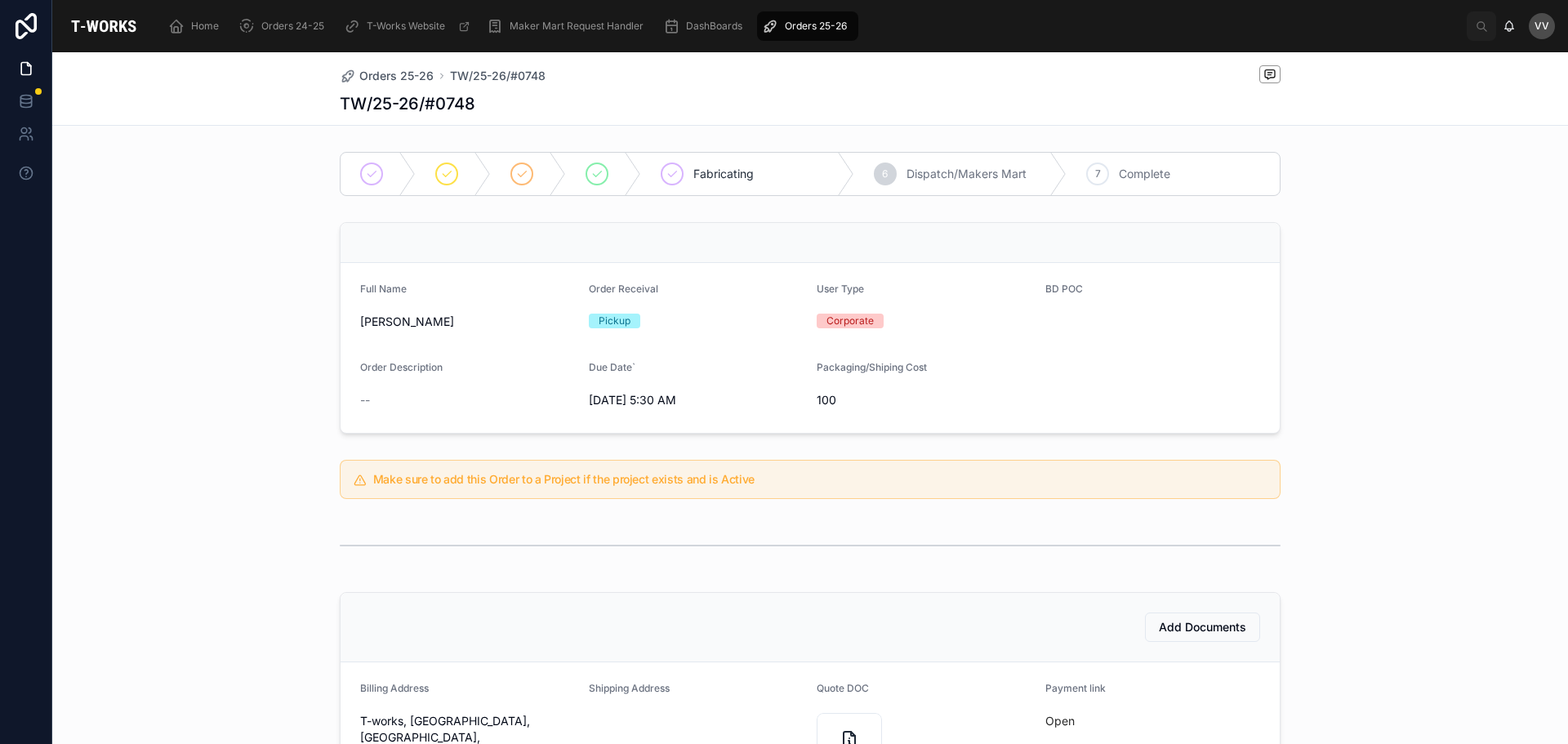
scroll to position [438, 0]
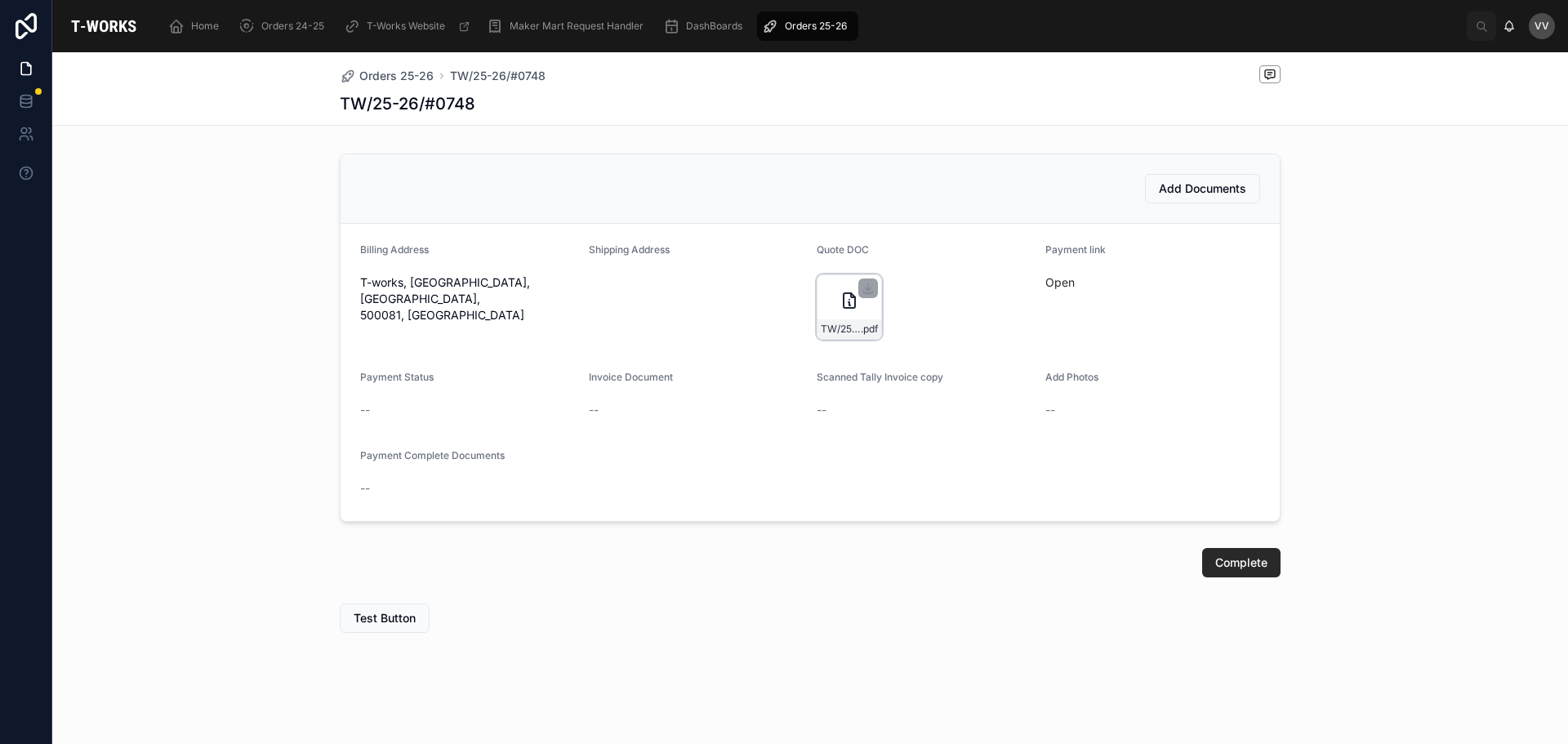
click at [842, 301] on icon at bounding box center [849, 300] width 19 height 19
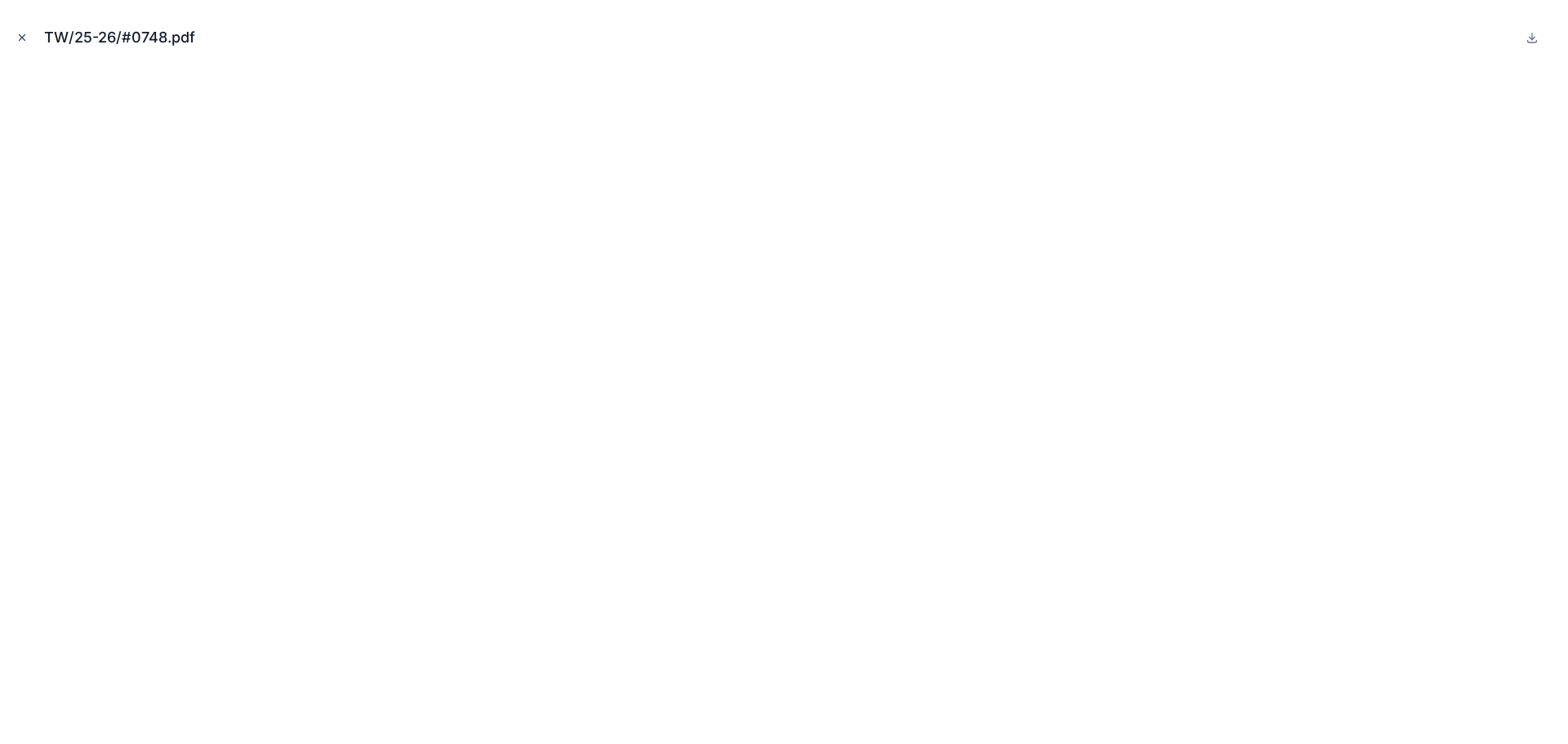
click at [22, 32] on icon "Close modal" at bounding box center [23, 38] width 12 height 12
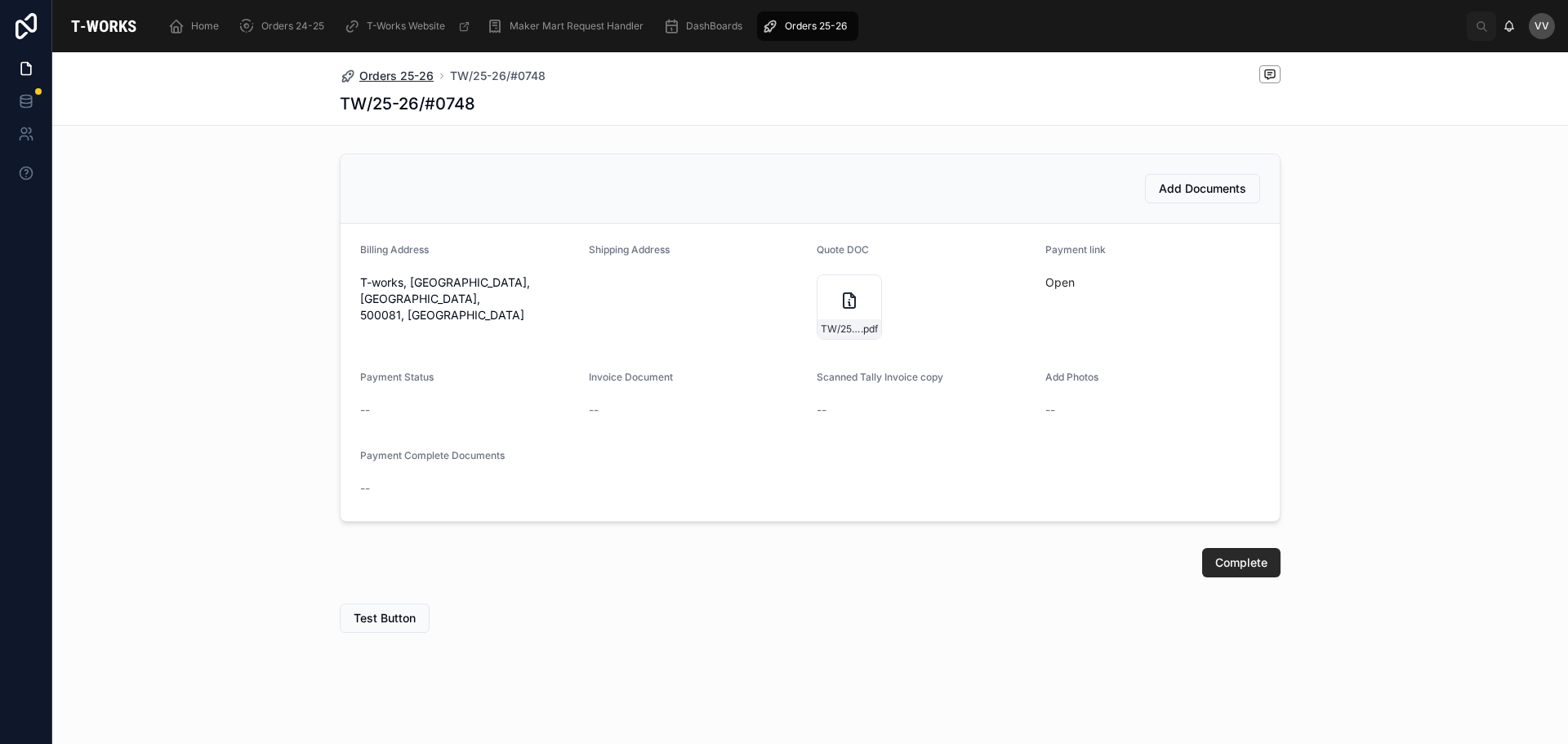
click at [407, 73] on span "Orders 25-26" at bounding box center [396, 76] width 74 height 17
